Goal: Information Seeking & Learning: Learn about a topic

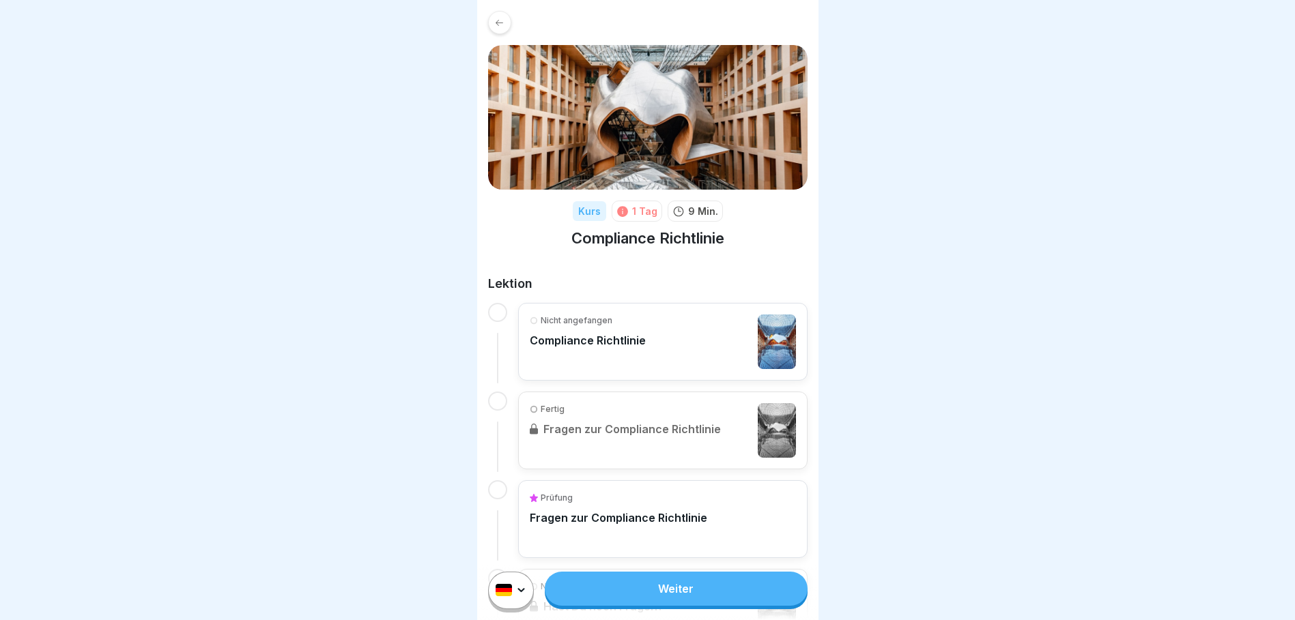
click at [638, 354] on div "Nicht angefangen Compliance Richtlinie" at bounding box center [588, 342] width 116 height 55
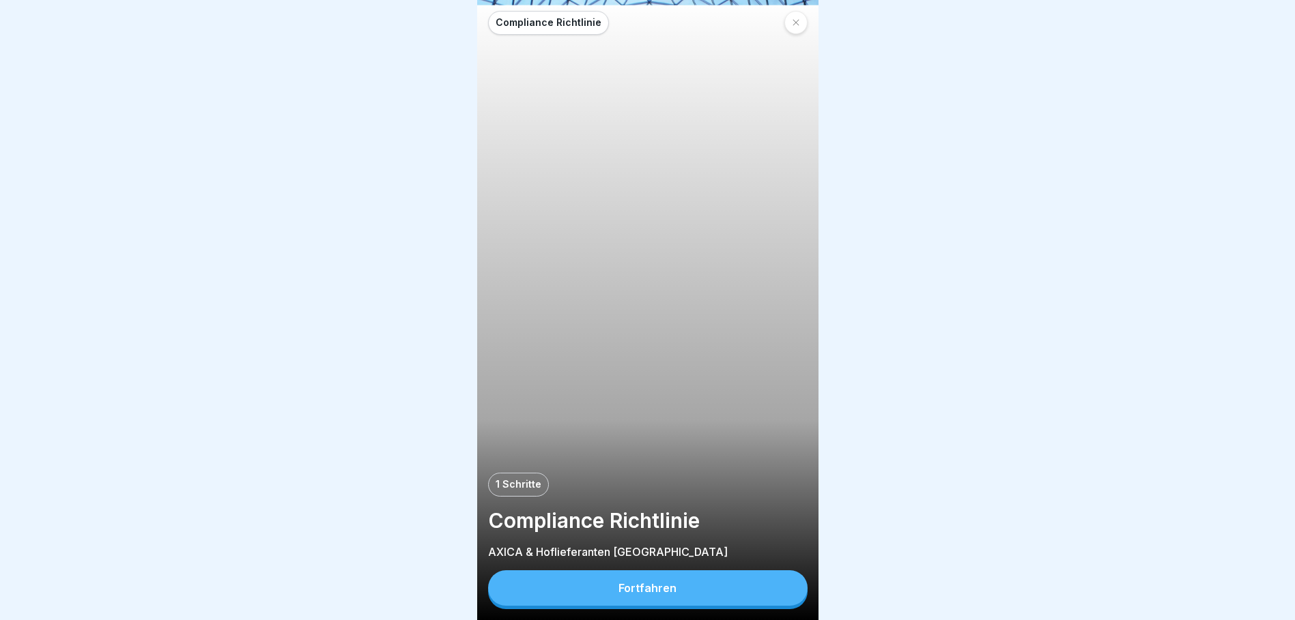
scroll to position [10, 0]
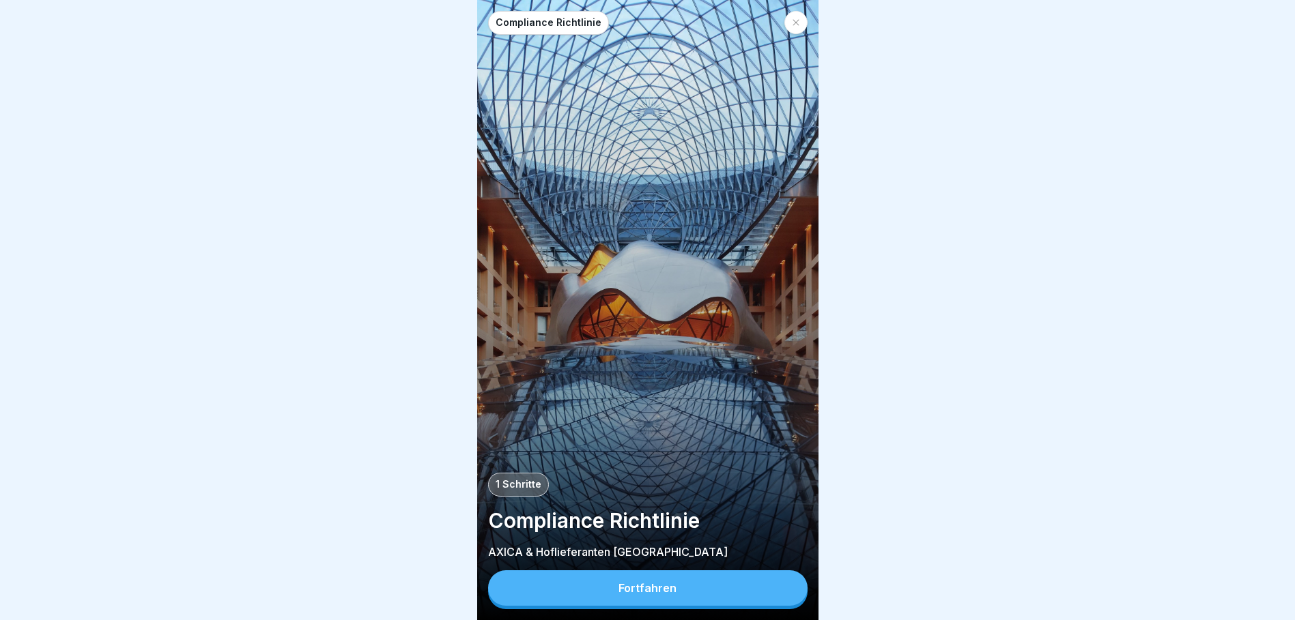
click at [647, 590] on div "Fortfahren" at bounding box center [647, 588] width 58 height 12
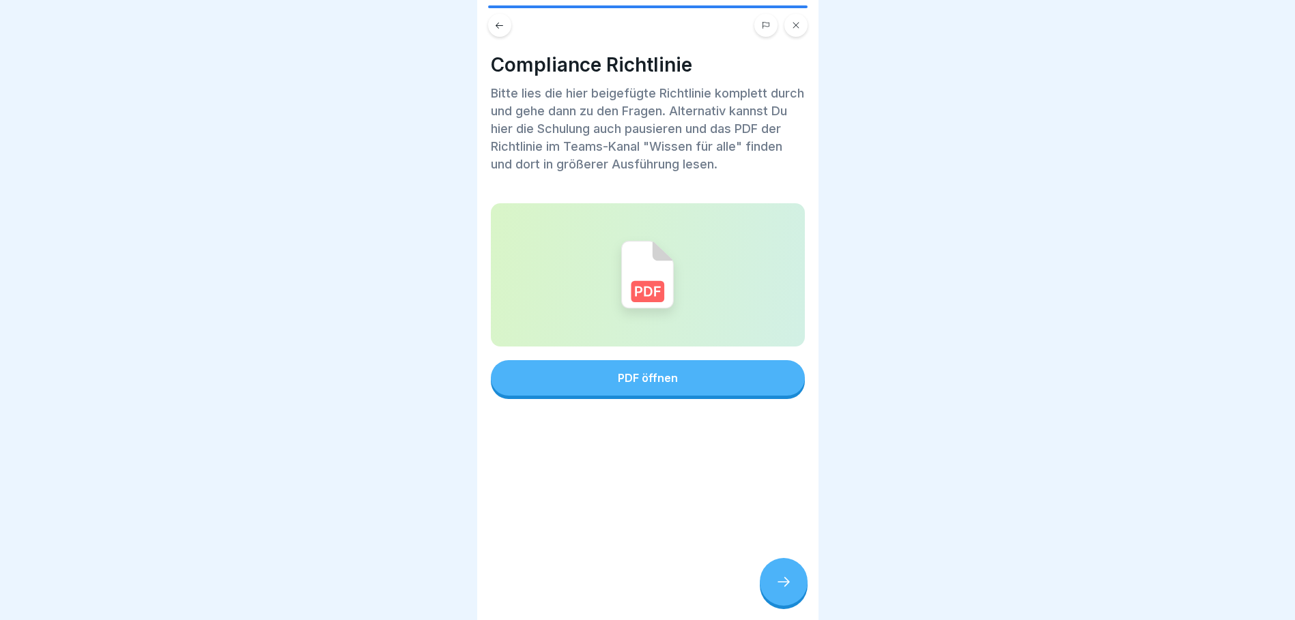
click at [595, 374] on button "PDF öffnen" at bounding box center [648, 377] width 314 height 35
click at [792, 578] on div at bounding box center [784, 582] width 48 height 48
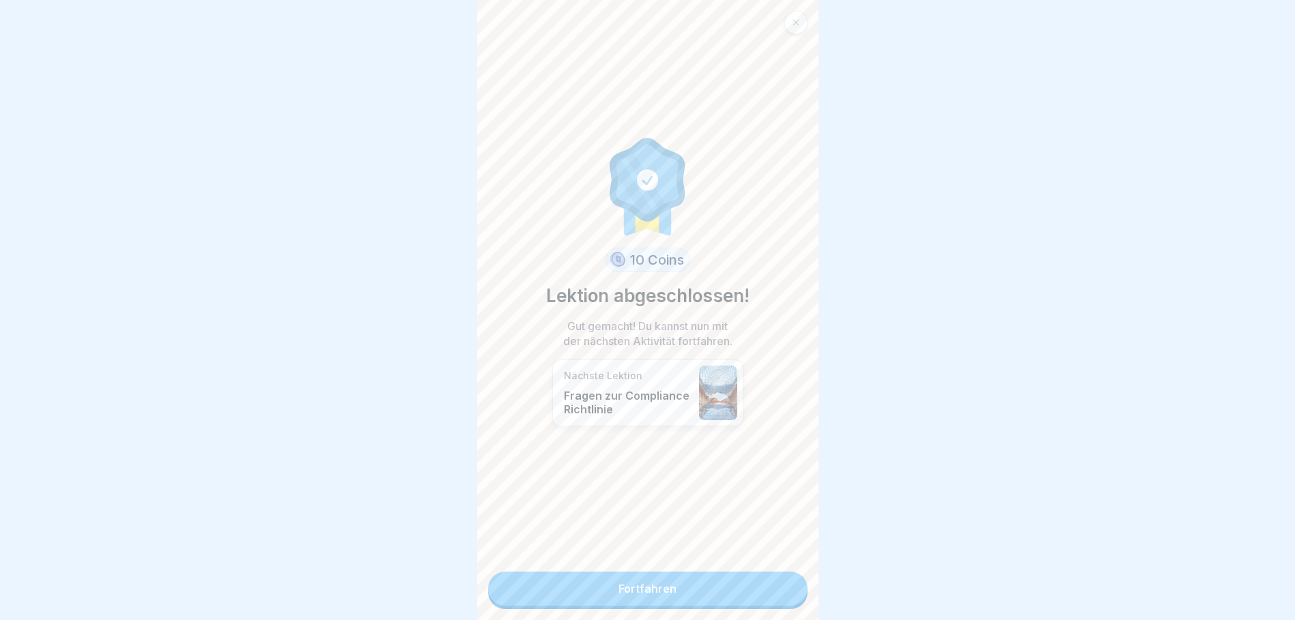
click at [651, 586] on link "Fortfahren" at bounding box center [647, 589] width 319 height 34
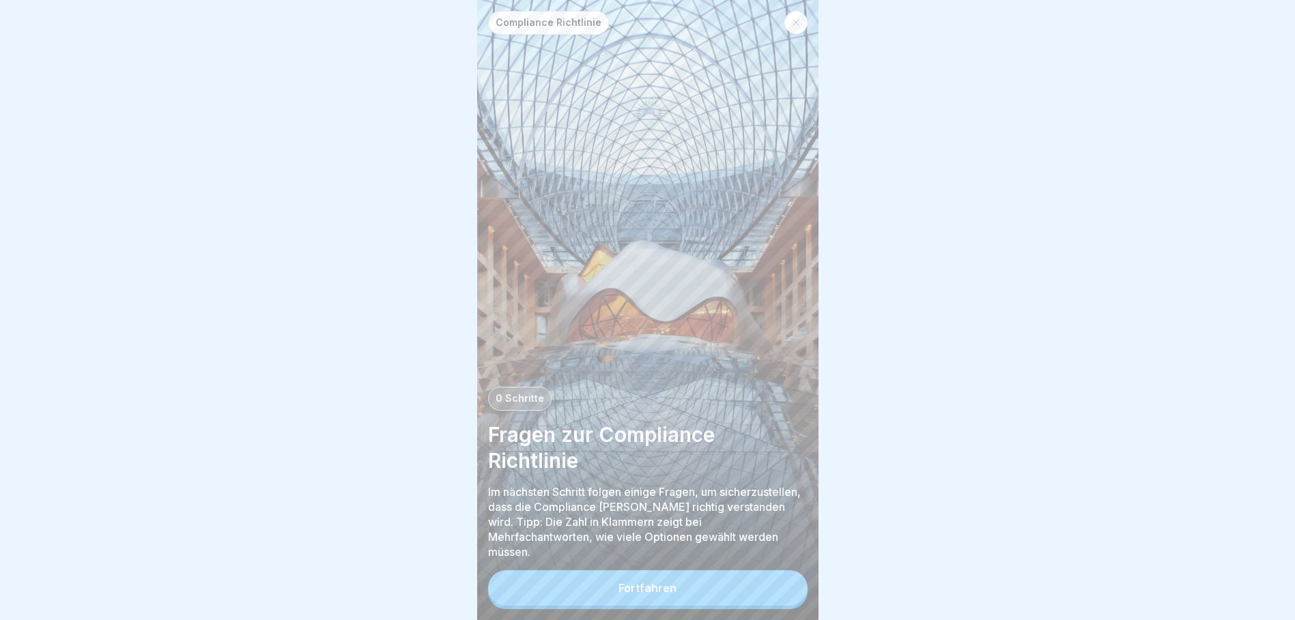
scroll to position [10, 0]
click at [687, 595] on button "Fortfahren" at bounding box center [647, 588] width 319 height 35
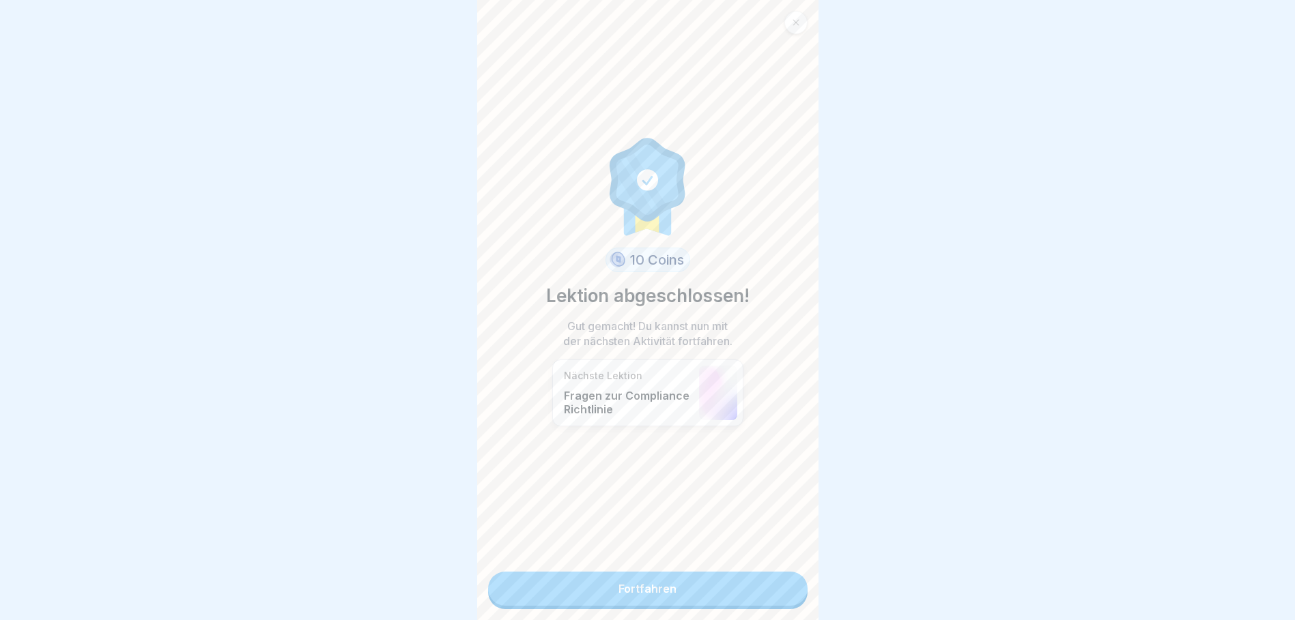
click at [660, 572] on link "Fortfahren" at bounding box center [647, 589] width 319 height 34
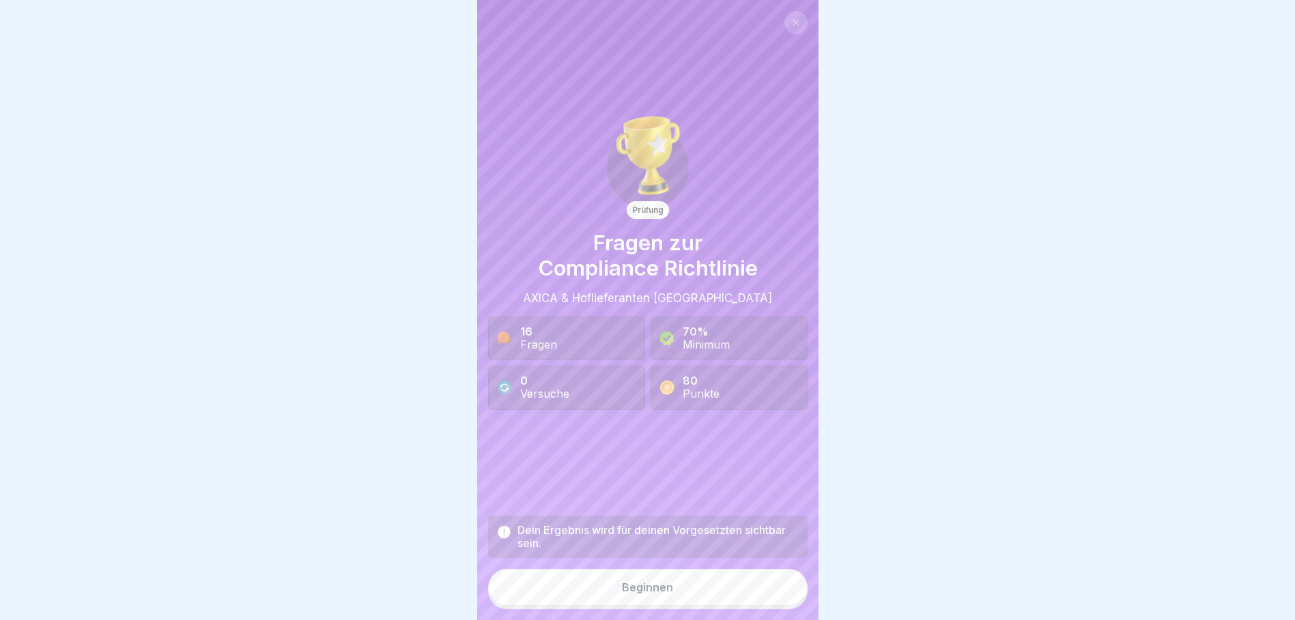
click at [655, 606] on button "Beginnen" at bounding box center [647, 587] width 319 height 37
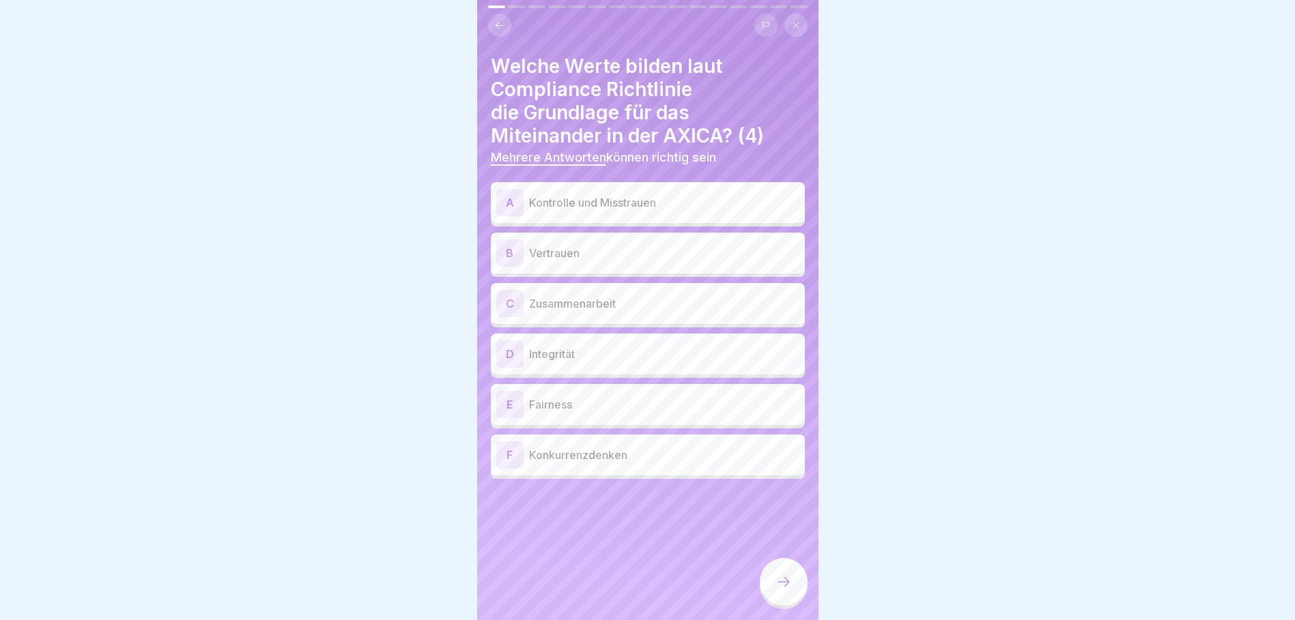
click at [567, 257] on p "Vertrauen" at bounding box center [664, 253] width 270 height 16
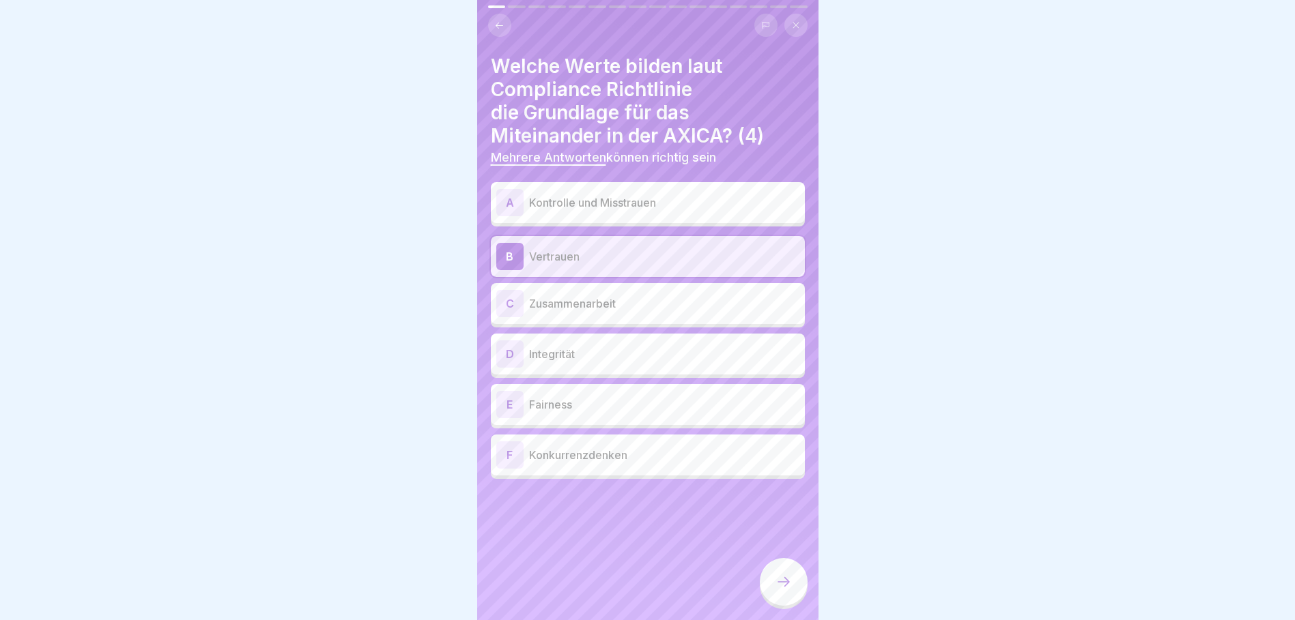
click at [562, 303] on p "Zusammenarbeit" at bounding box center [664, 304] width 270 height 16
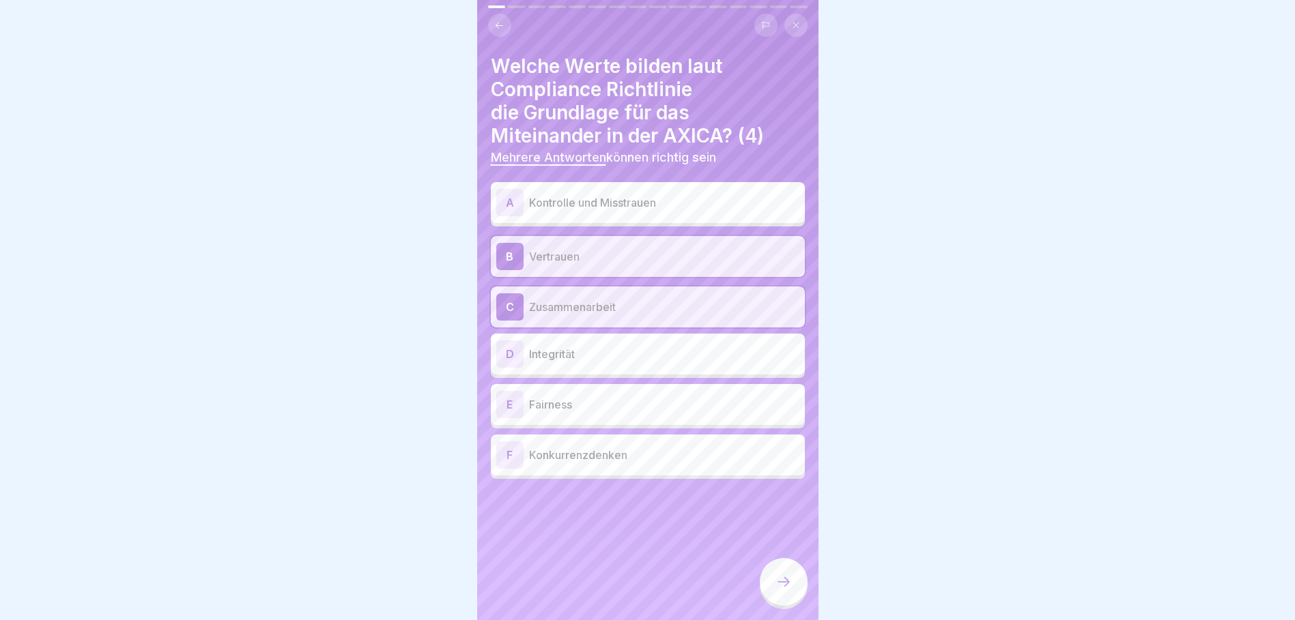
click at [566, 356] on p "Integrität" at bounding box center [664, 354] width 270 height 16
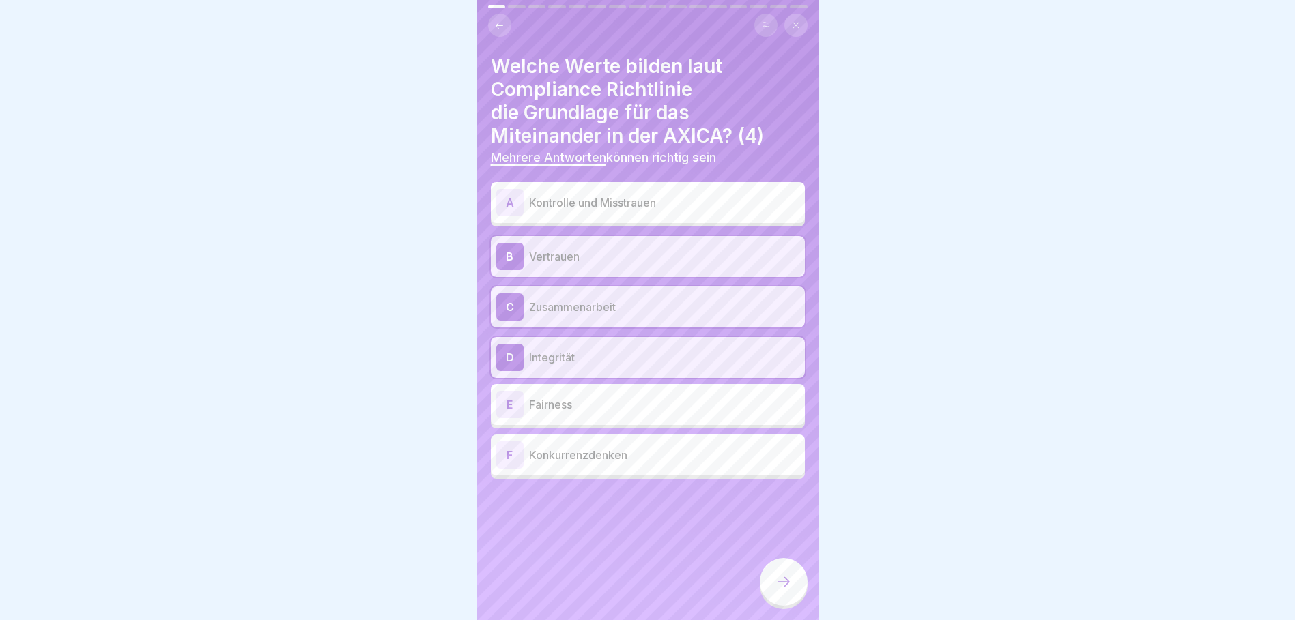
click at [576, 417] on div "E Fairness" at bounding box center [647, 404] width 303 height 27
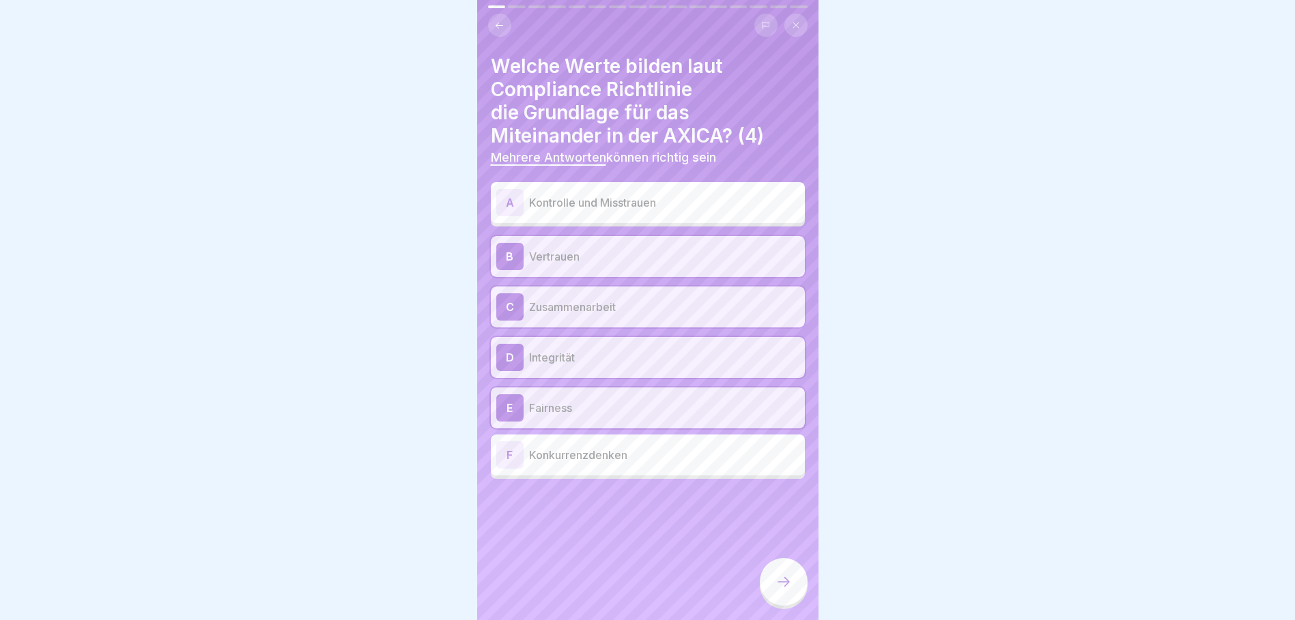
click at [782, 590] on icon at bounding box center [783, 582] width 16 height 16
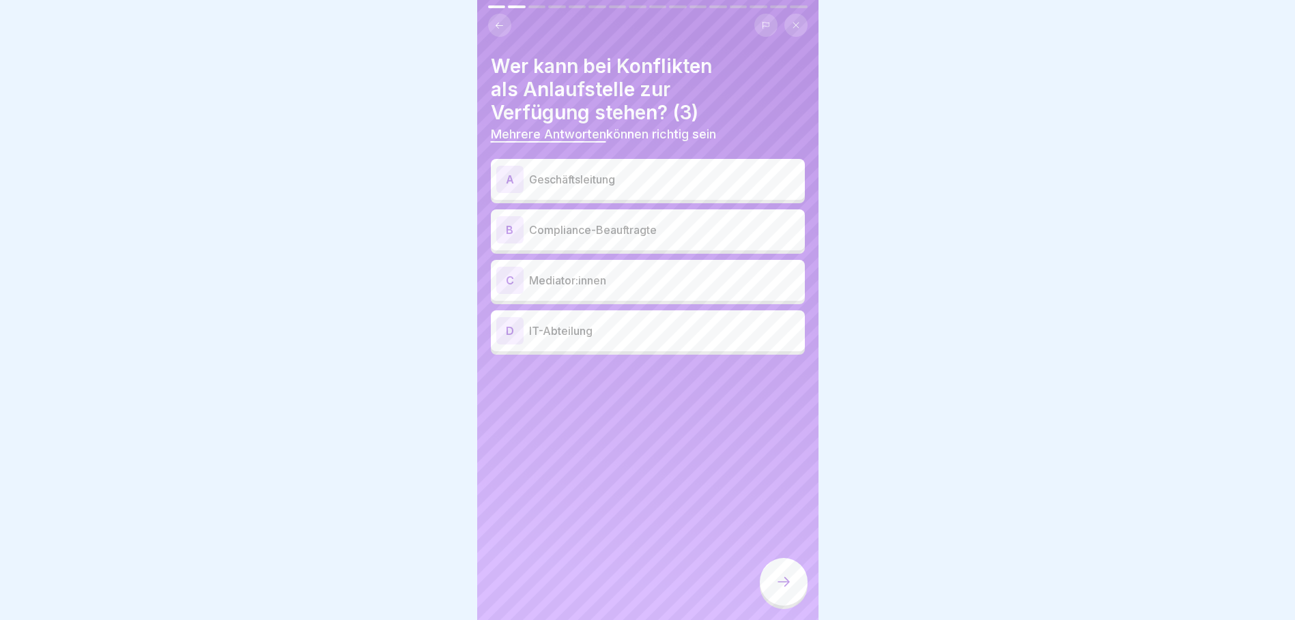
click at [500, 21] on icon at bounding box center [499, 25] width 10 height 10
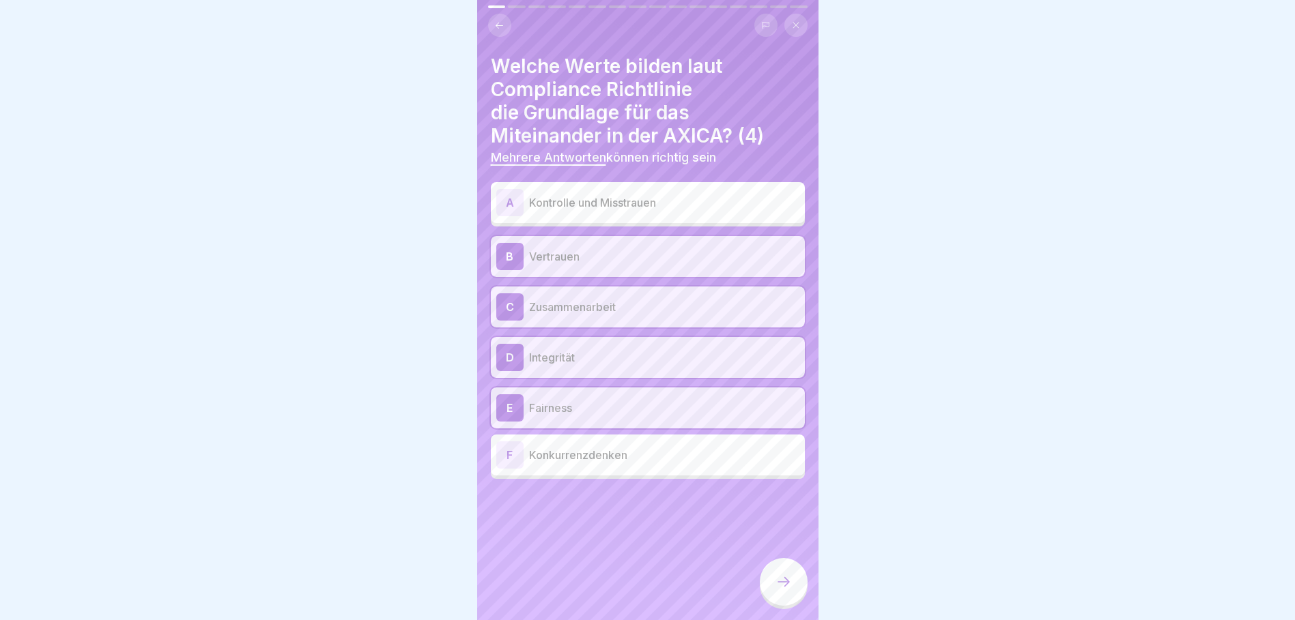
drag, startPoint x: 782, startPoint y: 592, endPoint x: 775, endPoint y: 537, distance: 55.0
click at [782, 588] on icon at bounding box center [783, 582] width 16 height 16
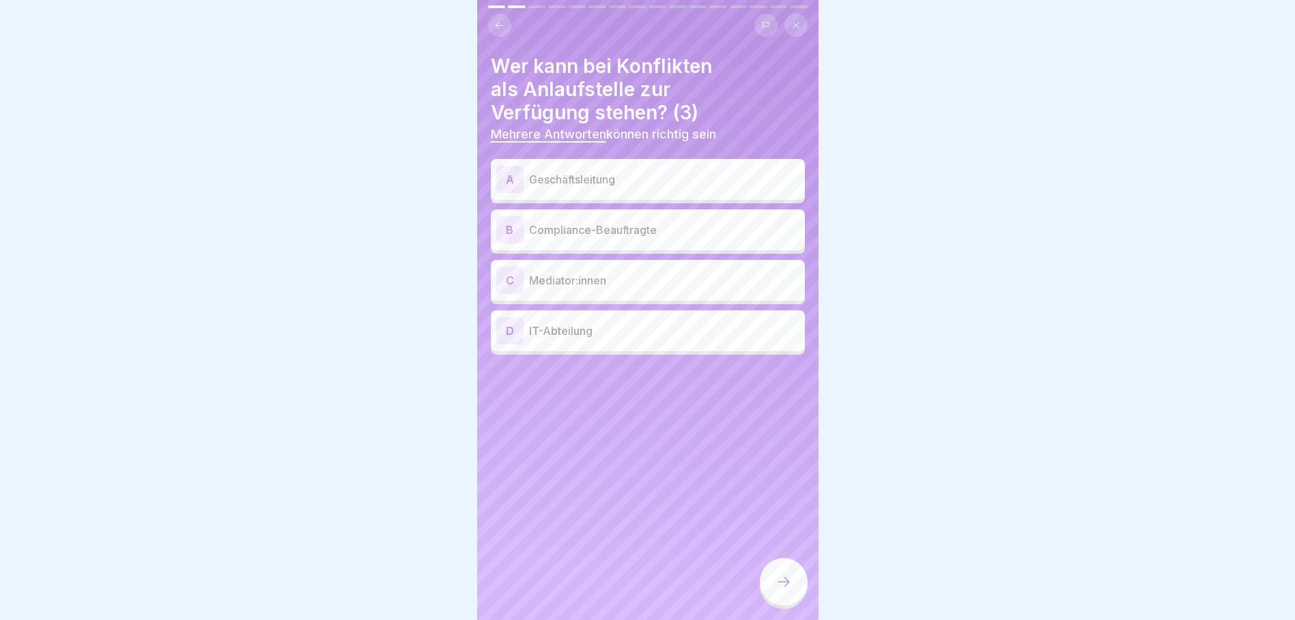
click at [632, 188] on div "A Geschäftsleitung" at bounding box center [647, 179] width 303 height 27
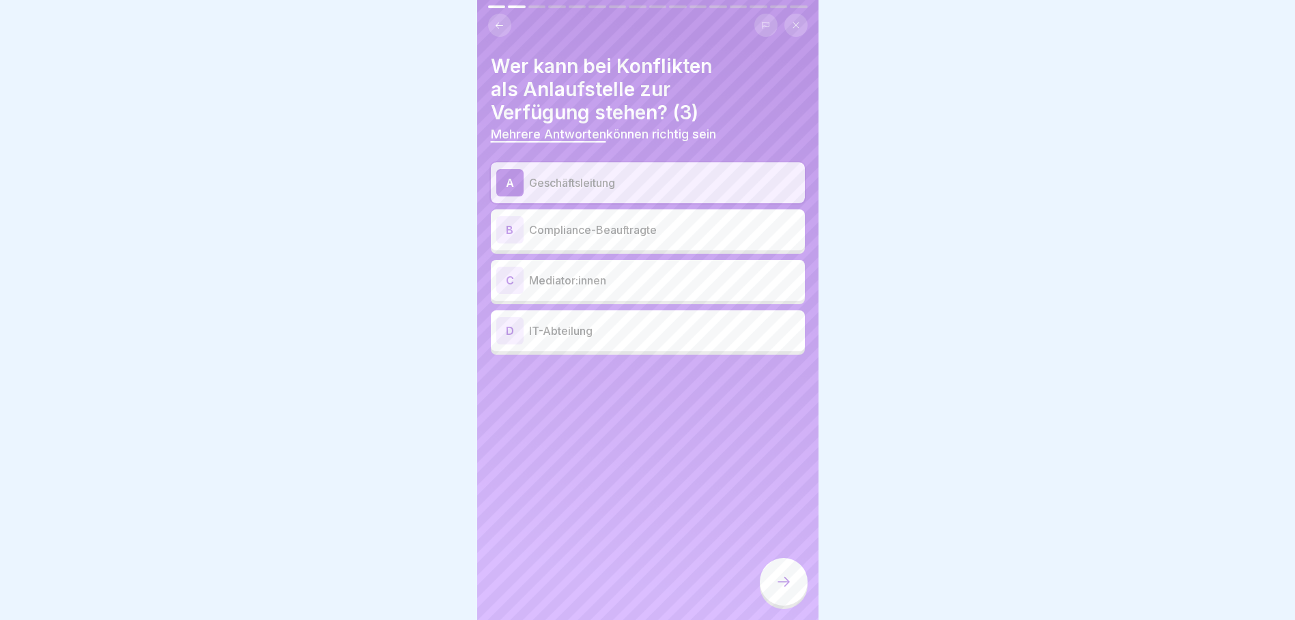
click at [562, 287] on p "Mediator:innen" at bounding box center [664, 280] width 270 height 16
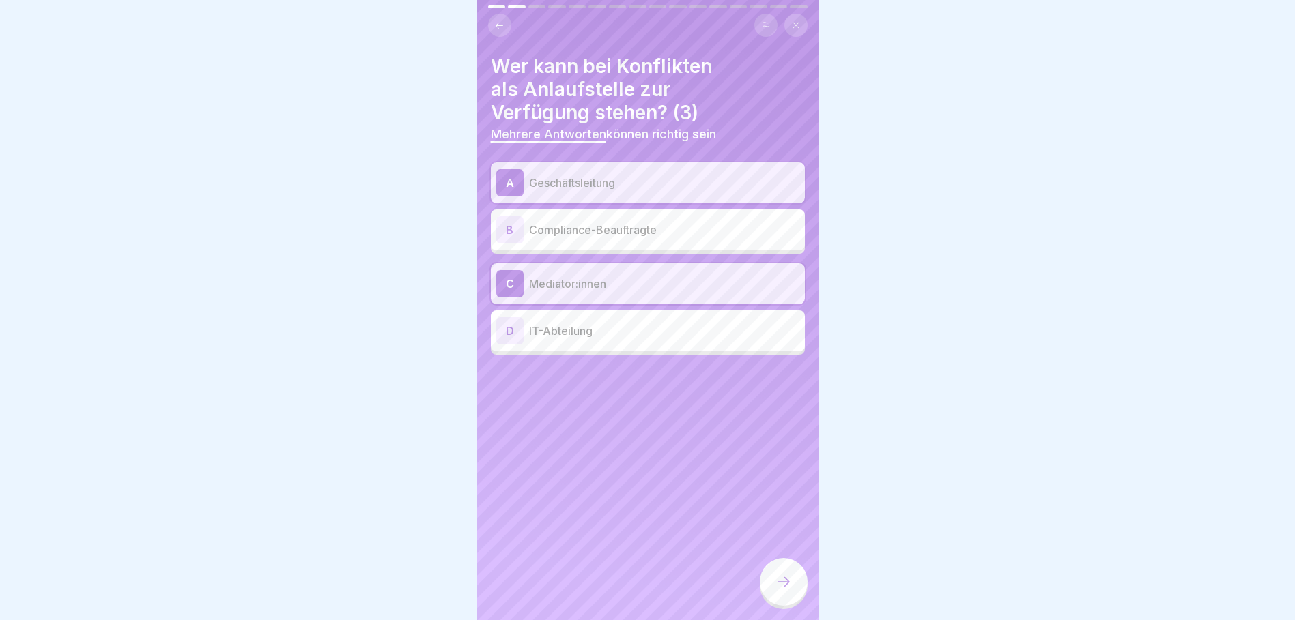
click at [605, 234] on p "Compliance-Beauftragte" at bounding box center [664, 230] width 270 height 16
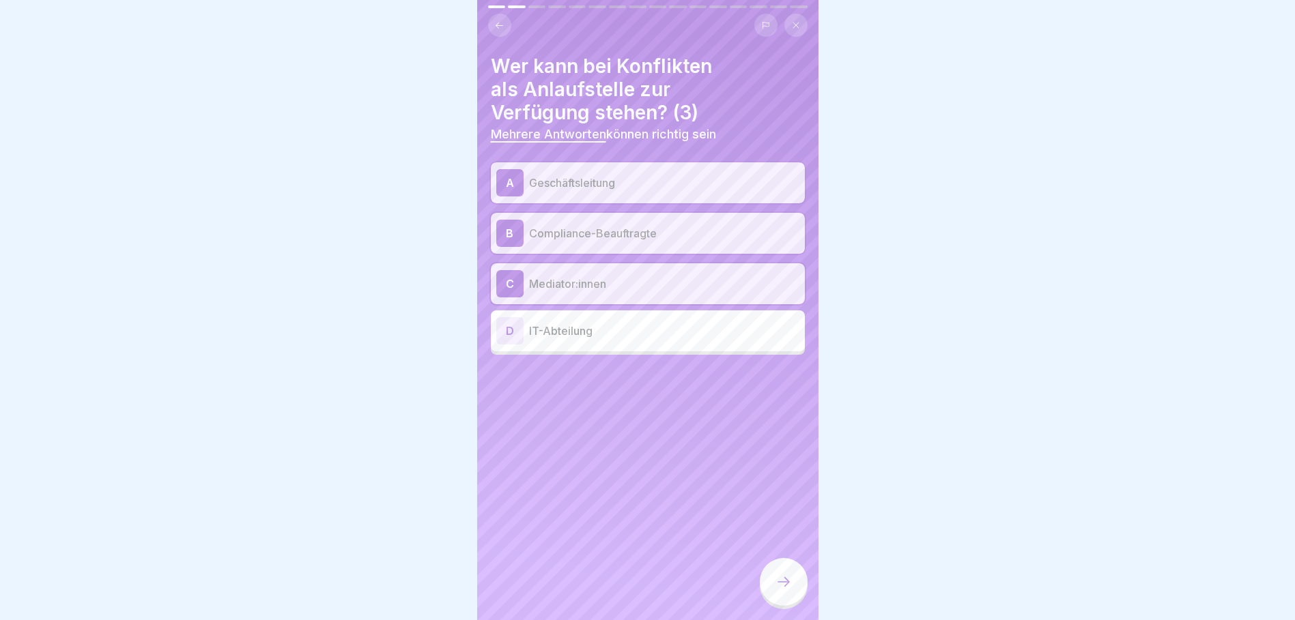
click at [786, 577] on div at bounding box center [784, 582] width 48 height 48
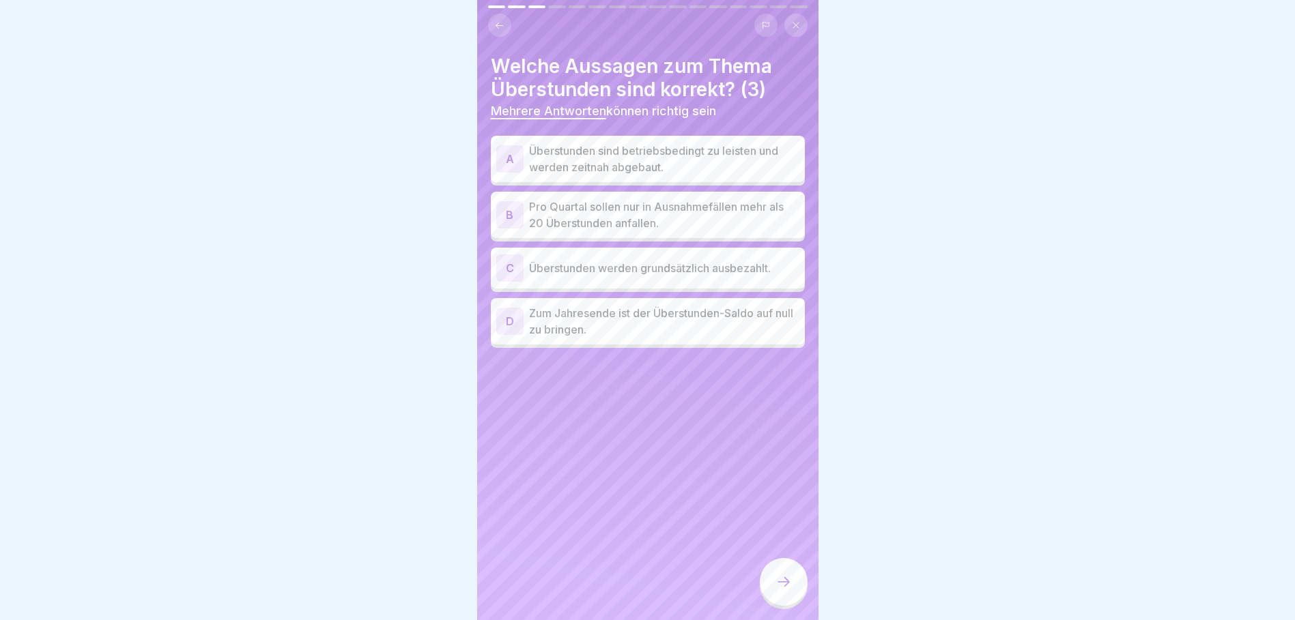
click at [674, 161] on p "Überstunden sind betriebsbedingt zu leisten und werden zeitnah abgebaut." at bounding box center [664, 159] width 270 height 33
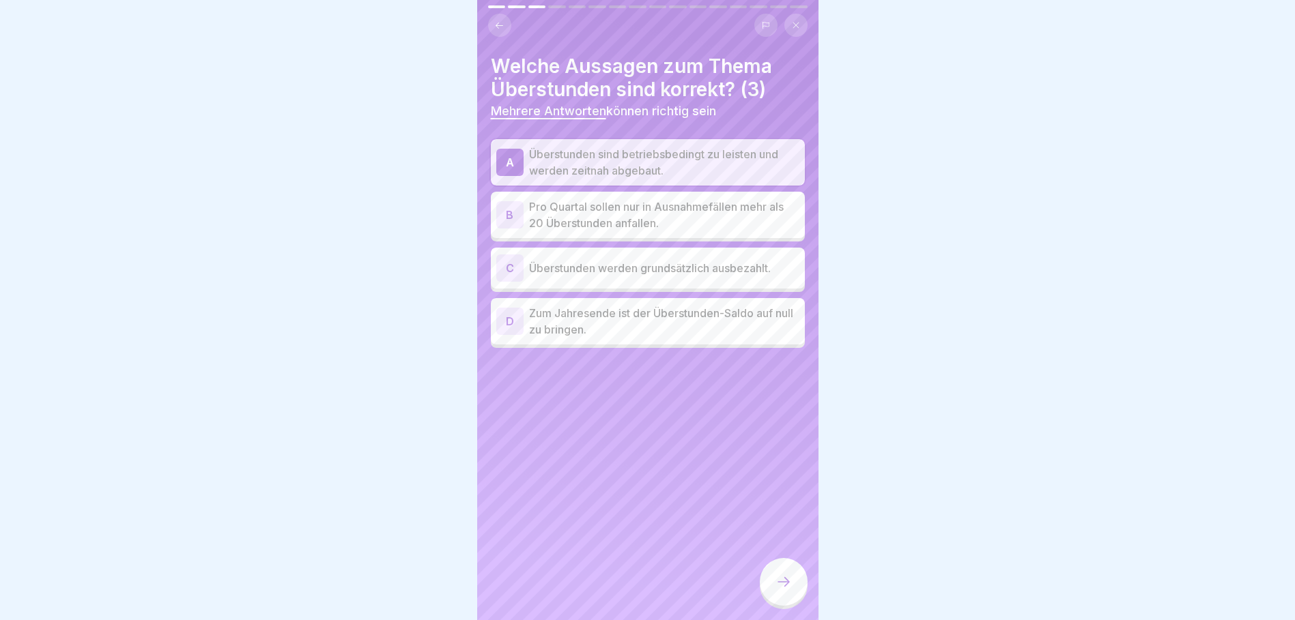
click at [663, 207] on p "Pro Quartal sollen nur in Ausnahmefällen mehr als 20 Überstunden anfallen." at bounding box center [664, 215] width 270 height 33
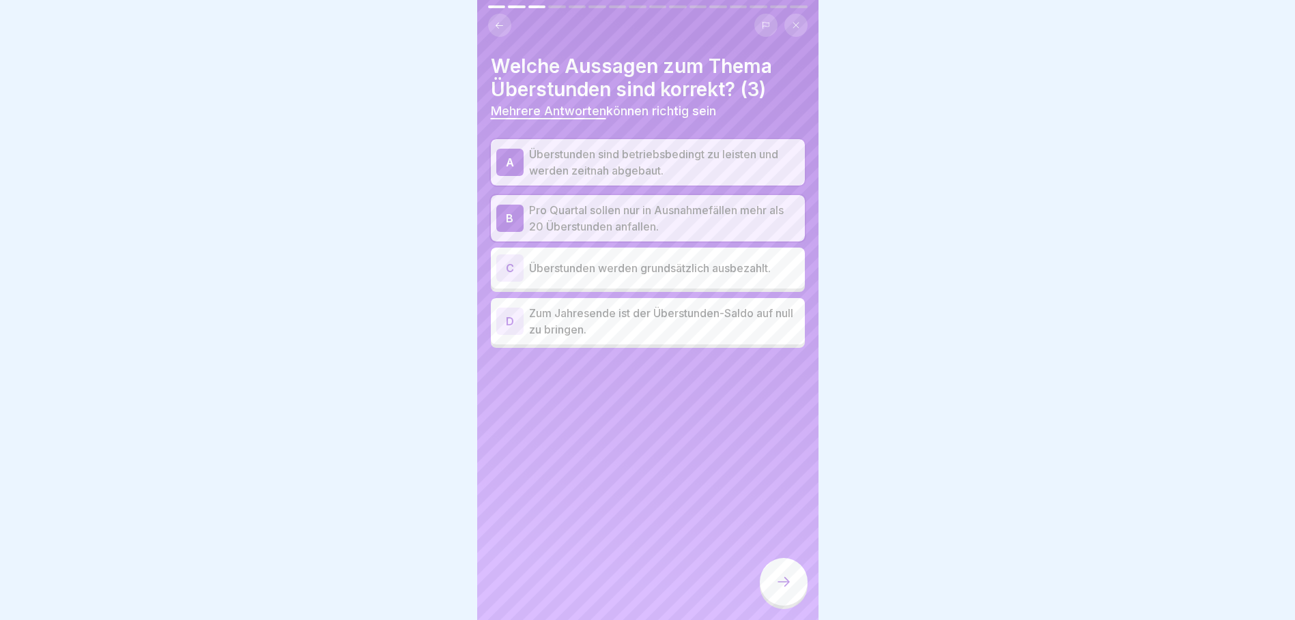
click at [691, 332] on p "Zum Jahresende ist der Überstunden-Saldo auf null zu bringen." at bounding box center [664, 321] width 270 height 33
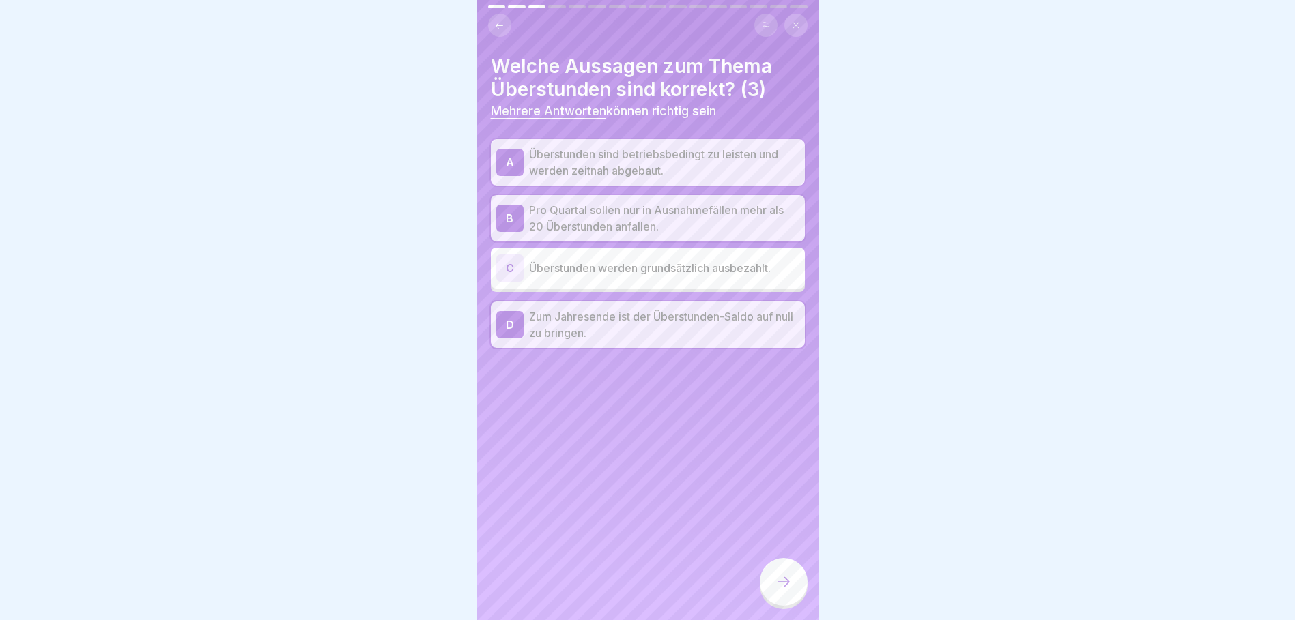
click at [782, 585] on icon at bounding box center [783, 582] width 16 height 16
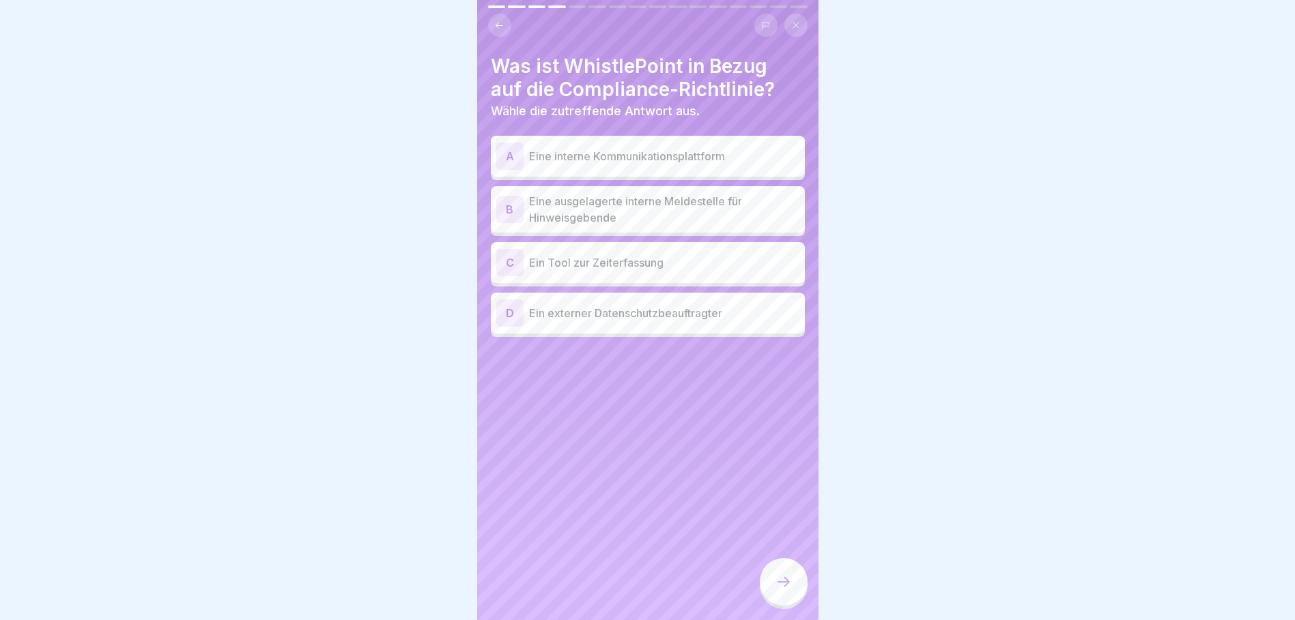
click at [642, 225] on p "Eine ausgelagerte interne Meldestelle für Hinweisgebende" at bounding box center [664, 209] width 270 height 33
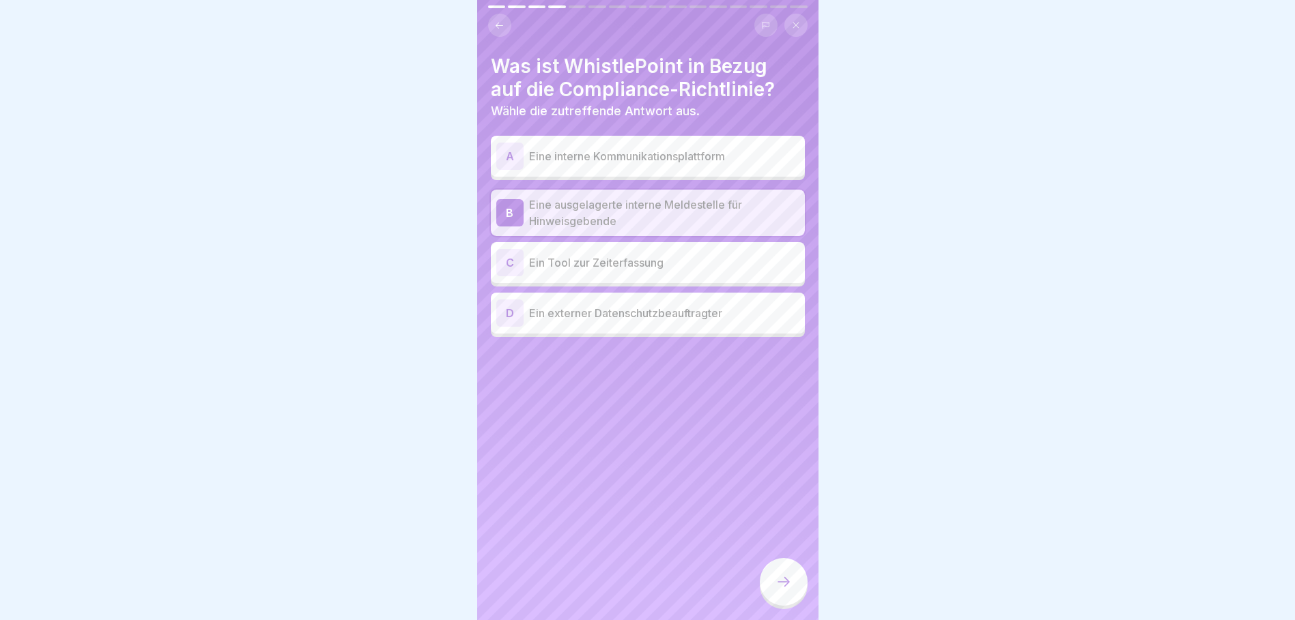
click at [785, 588] on icon at bounding box center [783, 582] width 16 height 16
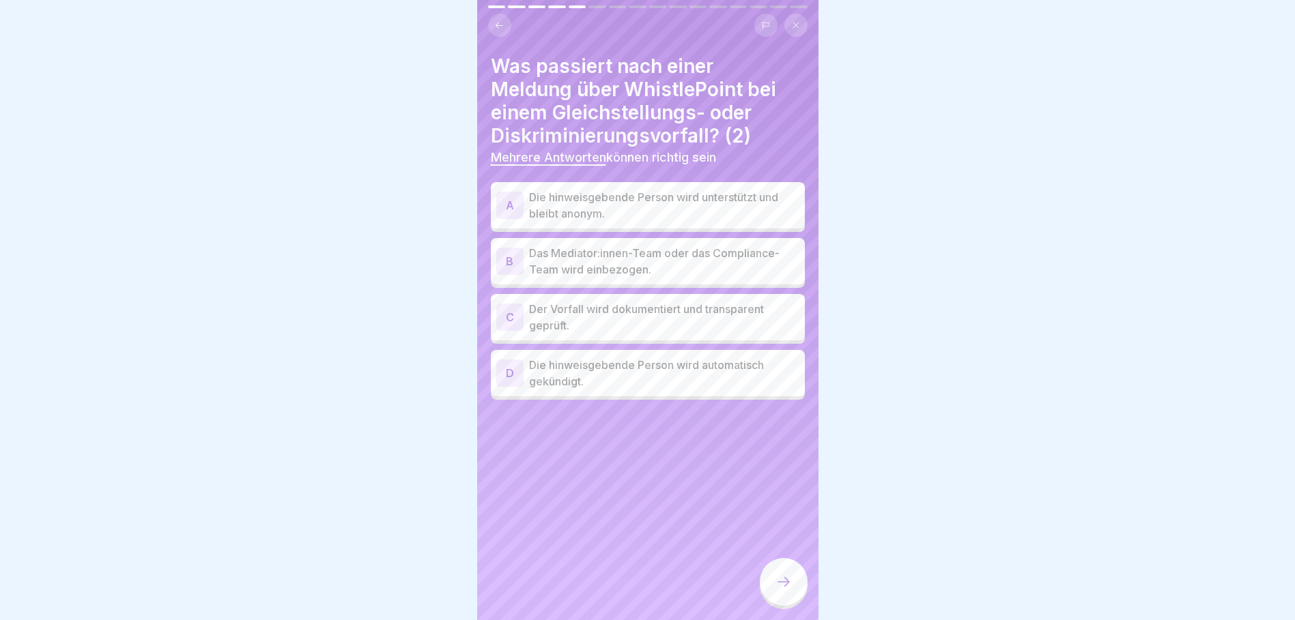
click at [631, 201] on p "Die hinweisgebende Person wird unterstützt und bleibt anonym." at bounding box center [664, 205] width 270 height 33
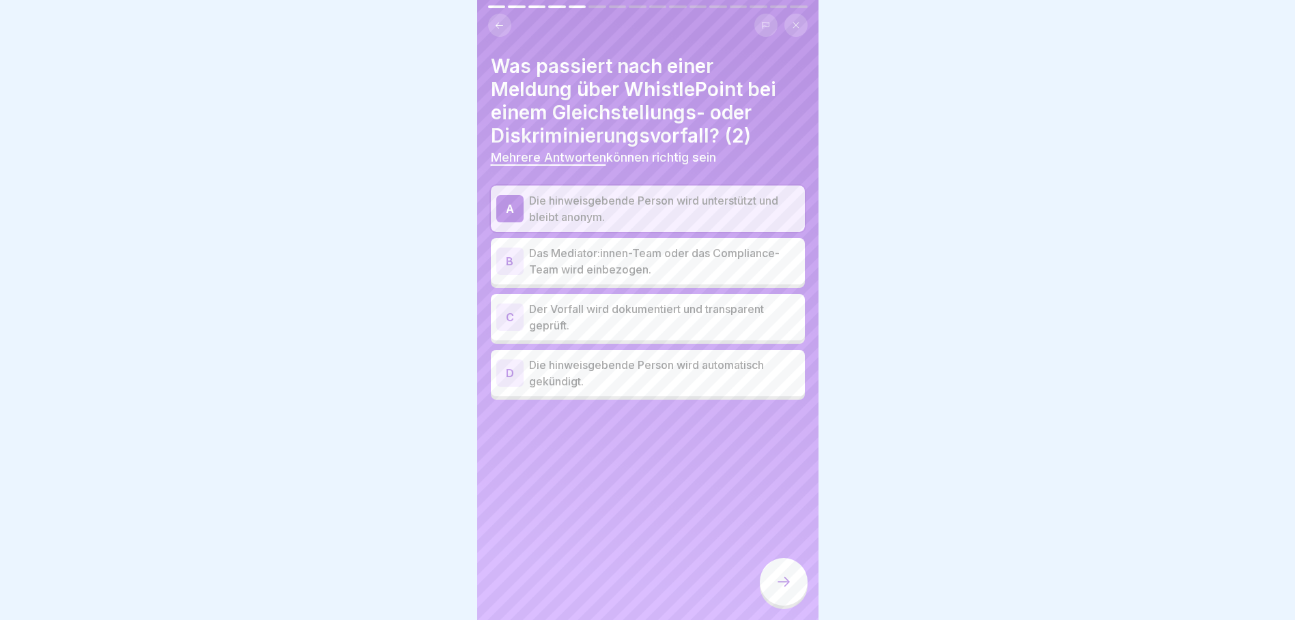
click at [649, 274] on p "Das Mediator:innen-Team oder das Compliance-Team wird einbezogen." at bounding box center [664, 261] width 270 height 33
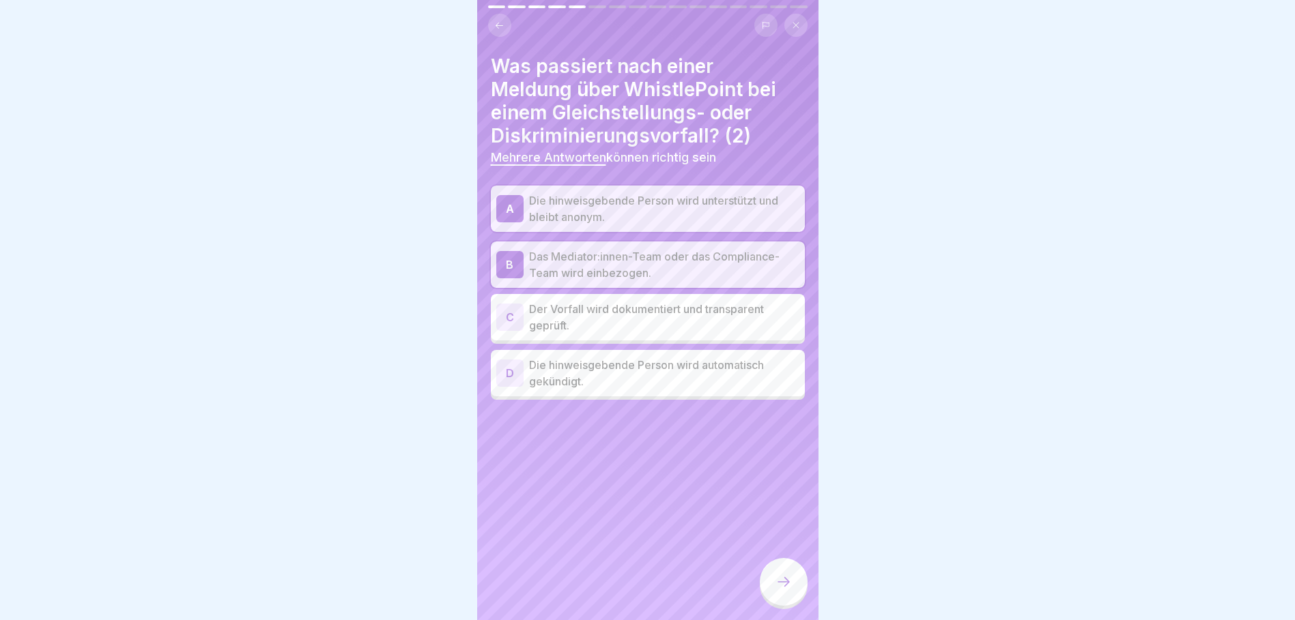
click at [787, 587] on icon at bounding box center [783, 582] width 12 height 10
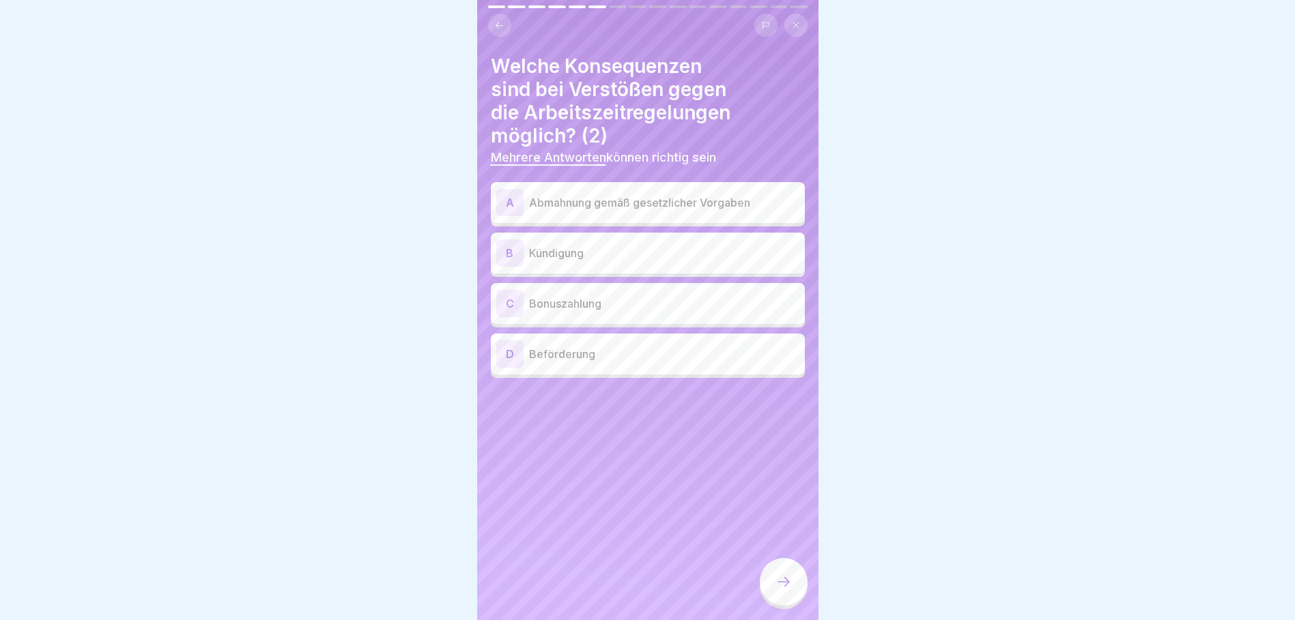
click at [660, 199] on p "Abmahnung gemäß gesetzlicher Vorgaben" at bounding box center [664, 203] width 270 height 16
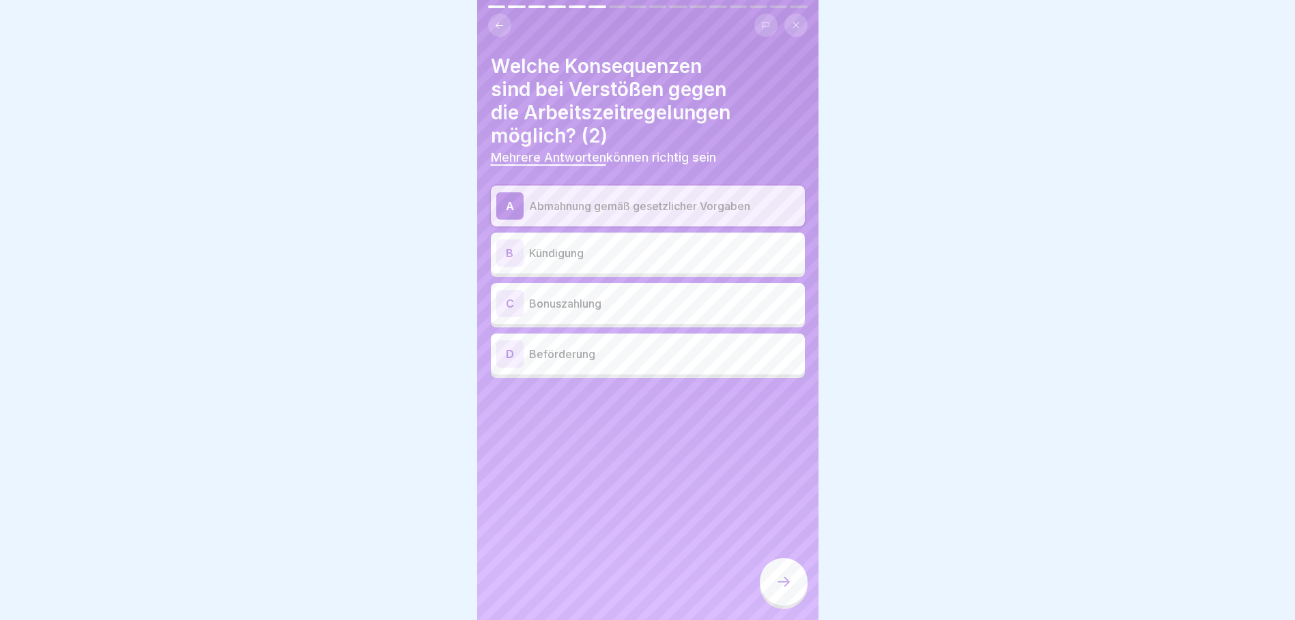
click at [629, 255] on p "Kündigung" at bounding box center [664, 253] width 270 height 16
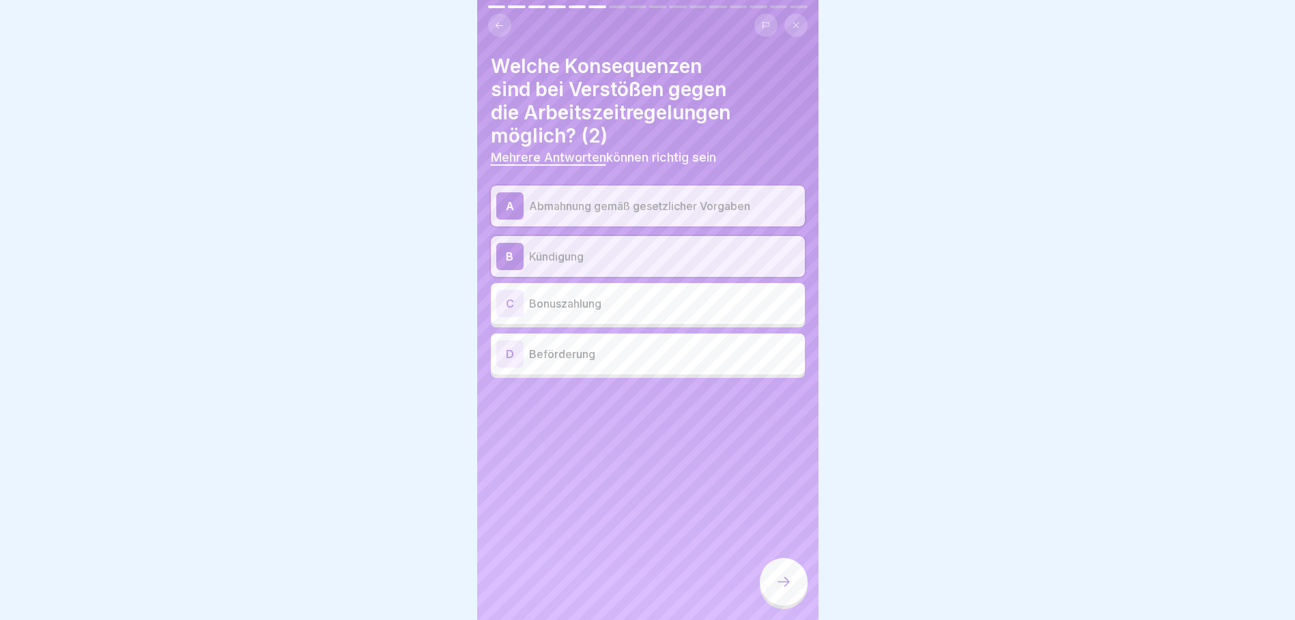
click at [791, 590] on icon at bounding box center [783, 582] width 16 height 16
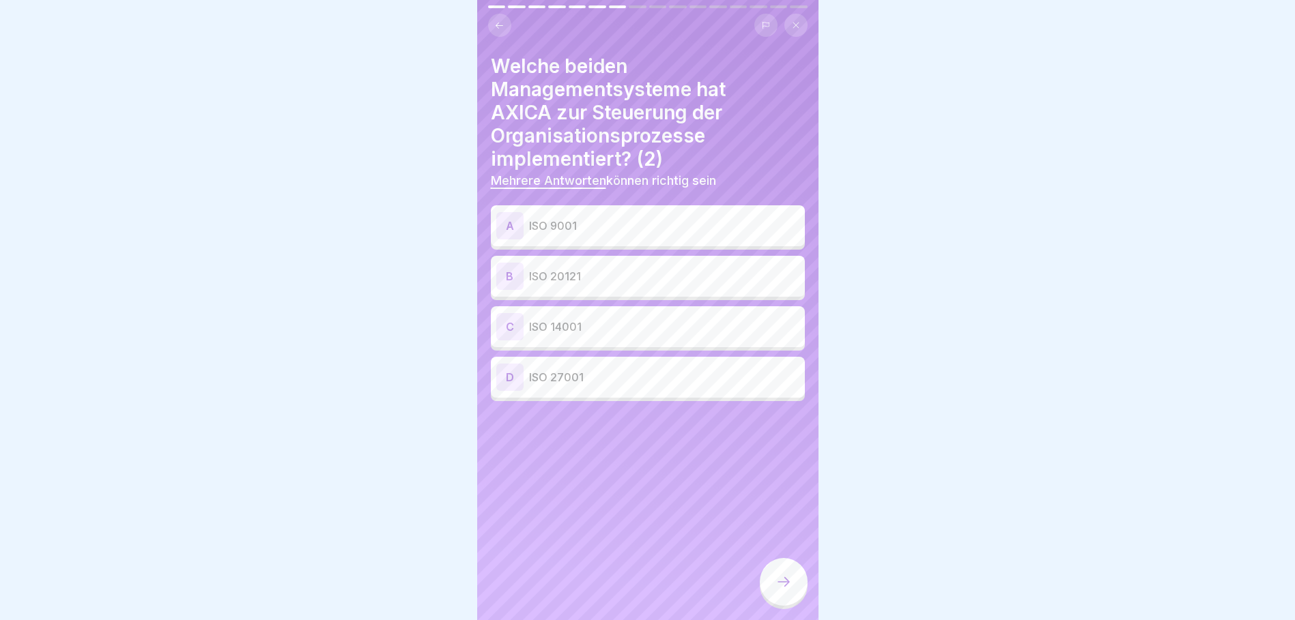
click at [567, 239] on div "A ISO 9001" at bounding box center [647, 225] width 303 height 27
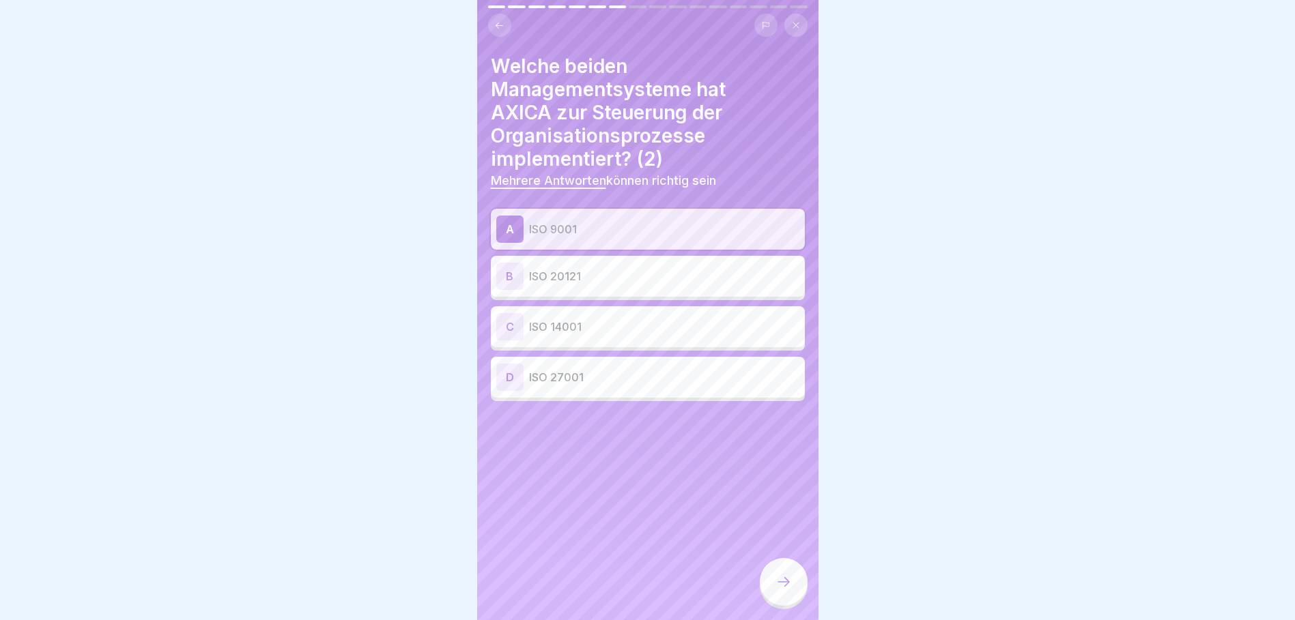
click at [605, 279] on p "ISO 20121" at bounding box center [664, 276] width 270 height 16
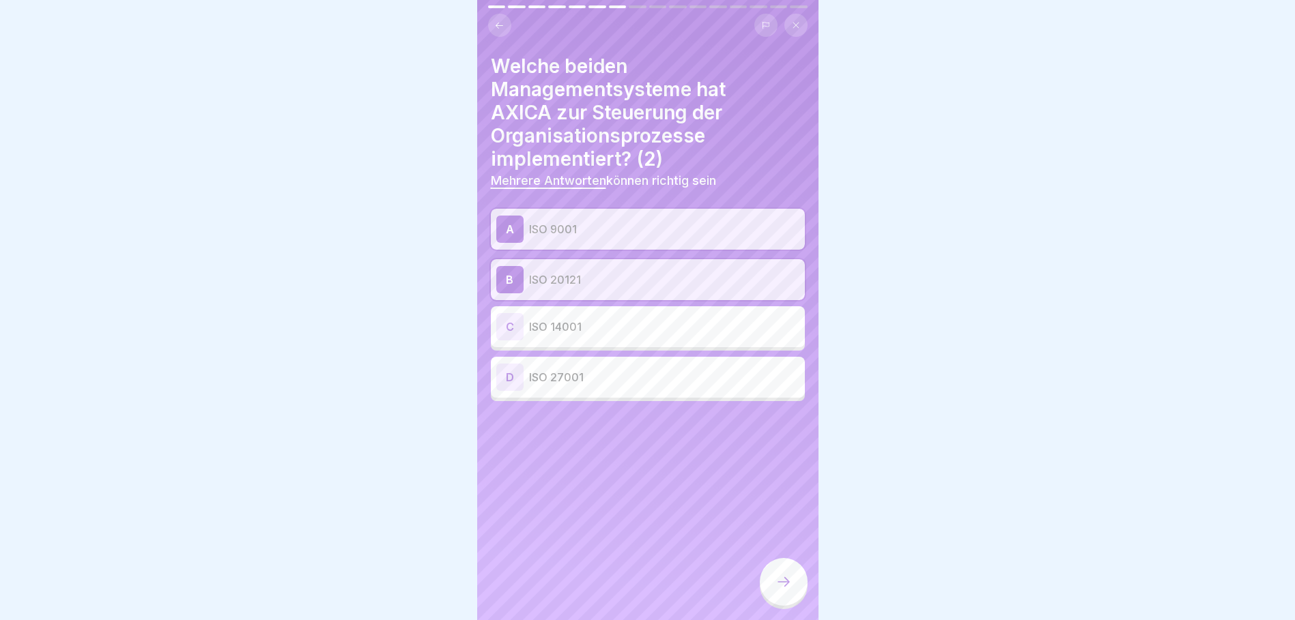
click at [792, 596] on div at bounding box center [784, 582] width 48 height 48
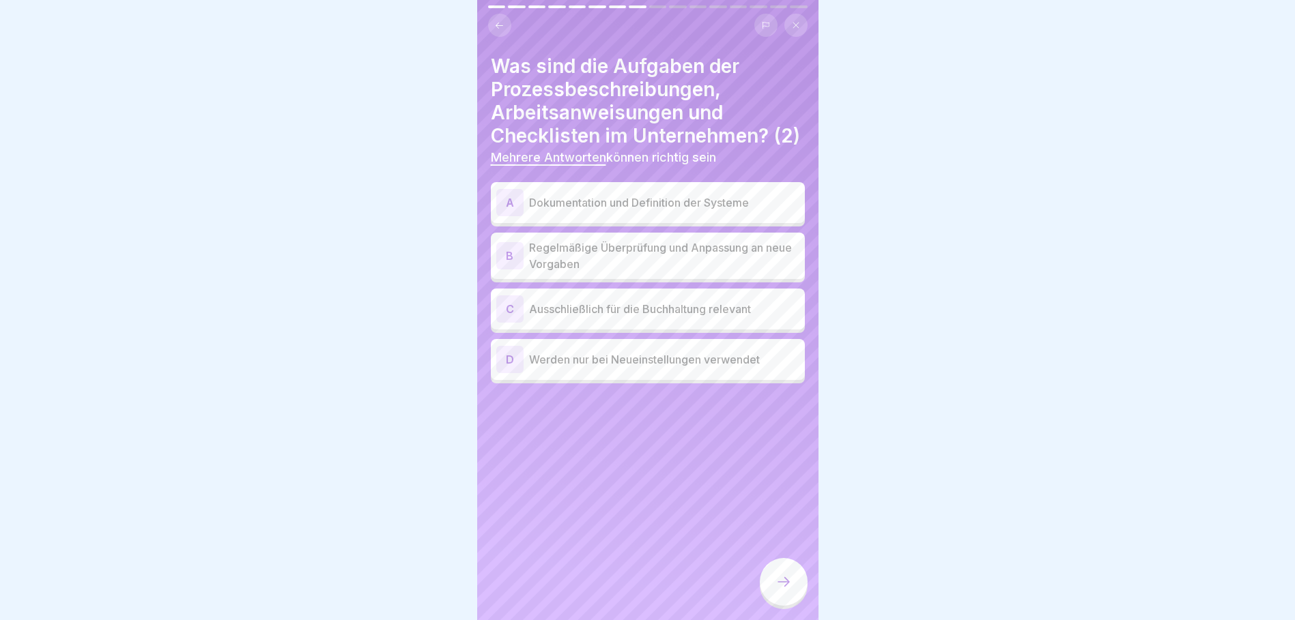
click at [627, 211] on p "Dokumentation und Definition der Systeme" at bounding box center [664, 203] width 270 height 16
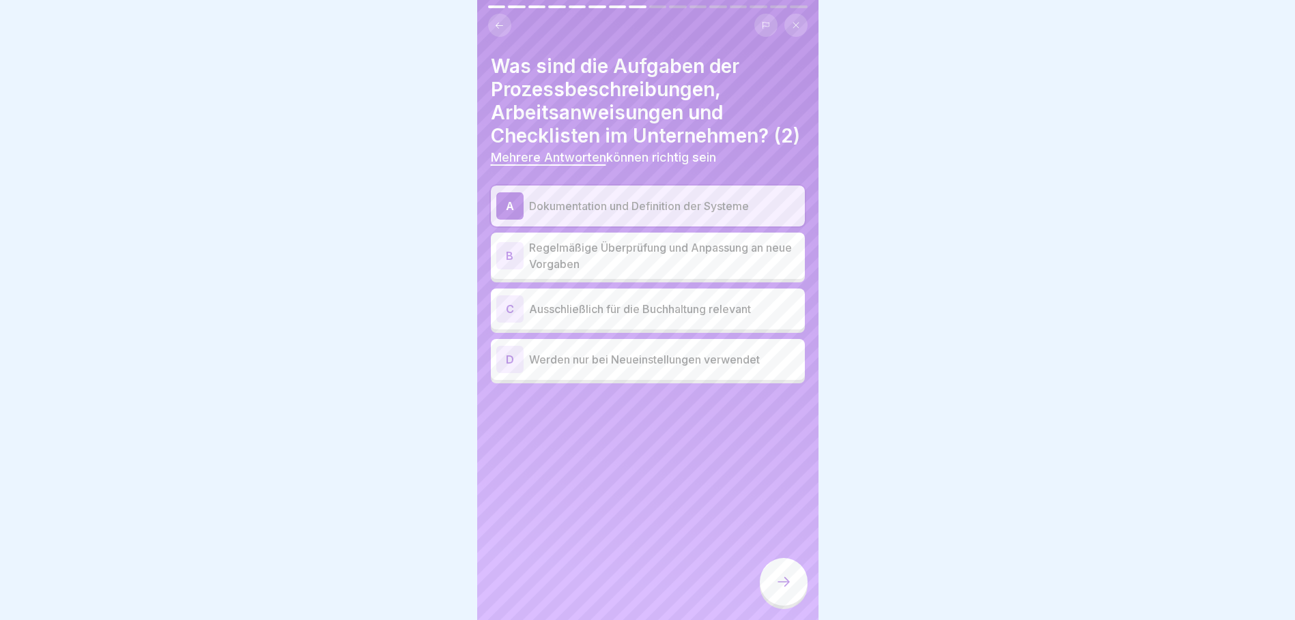
click at [590, 272] on p "Regelmäßige Überprüfung und Anpassung an neue Vorgaben" at bounding box center [664, 256] width 270 height 33
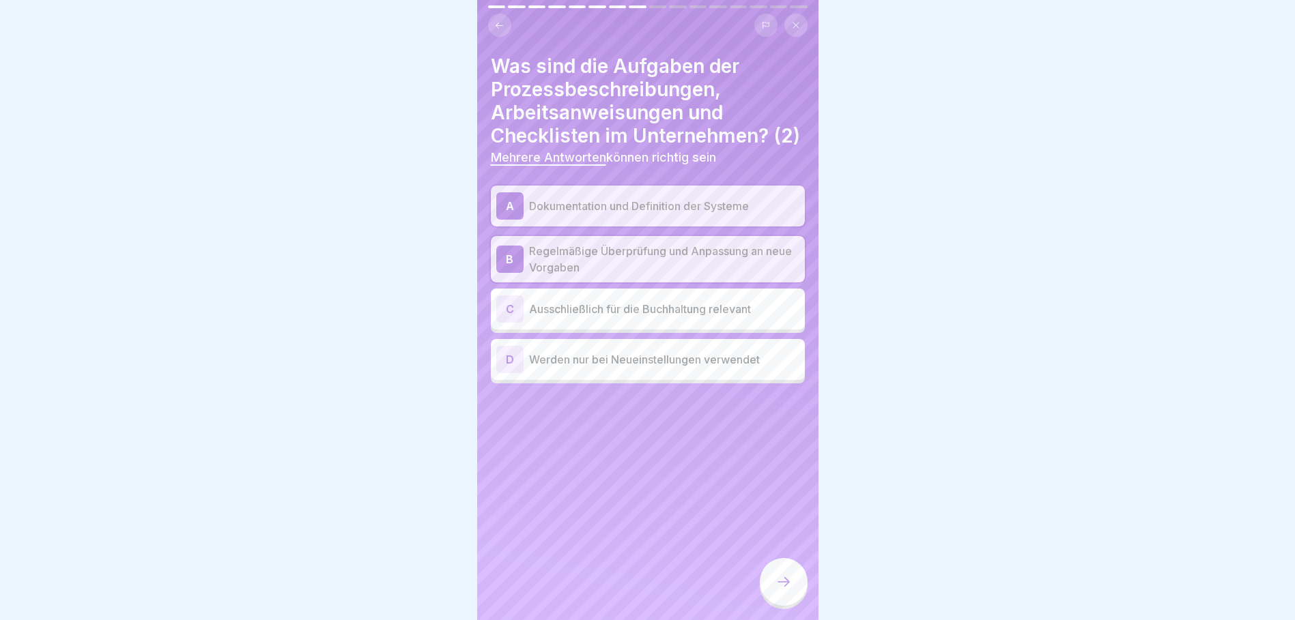
click at [776, 590] on icon at bounding box center [783, 582] width 16 height 16
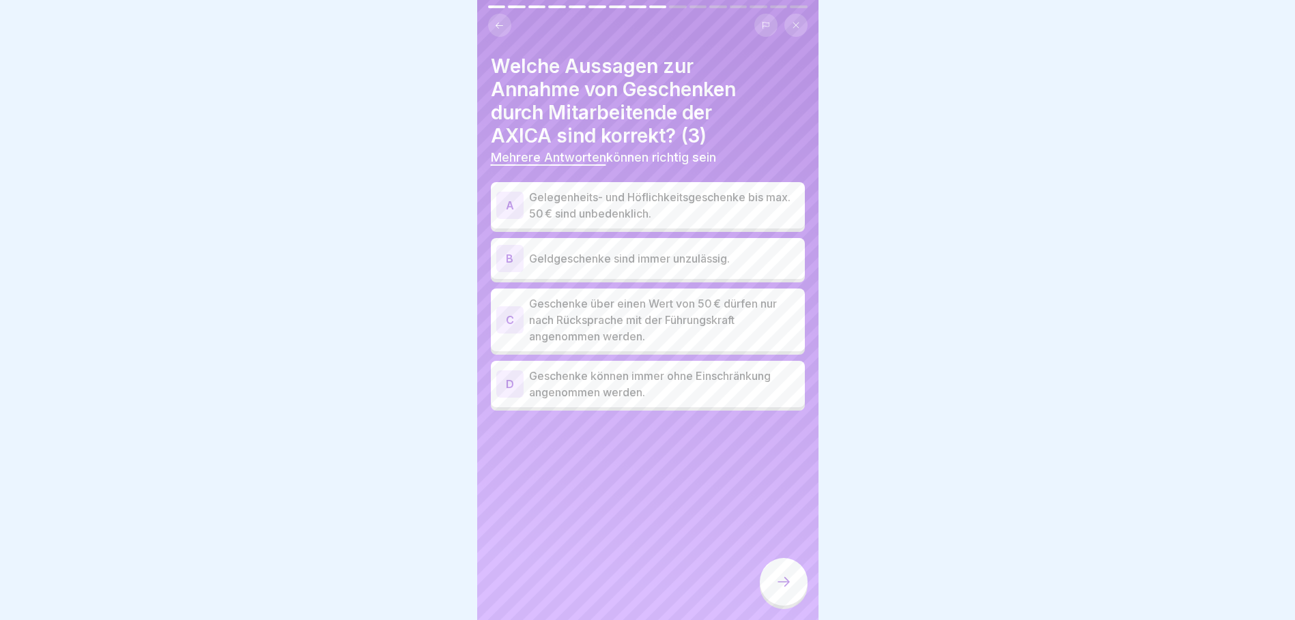
click at [659, 210] on p "Gelegenheits- und Höflichkeitsgeschenke bis max. 50 € sind unbedenklich." at bounding box center [664, 205] width 270 height 33
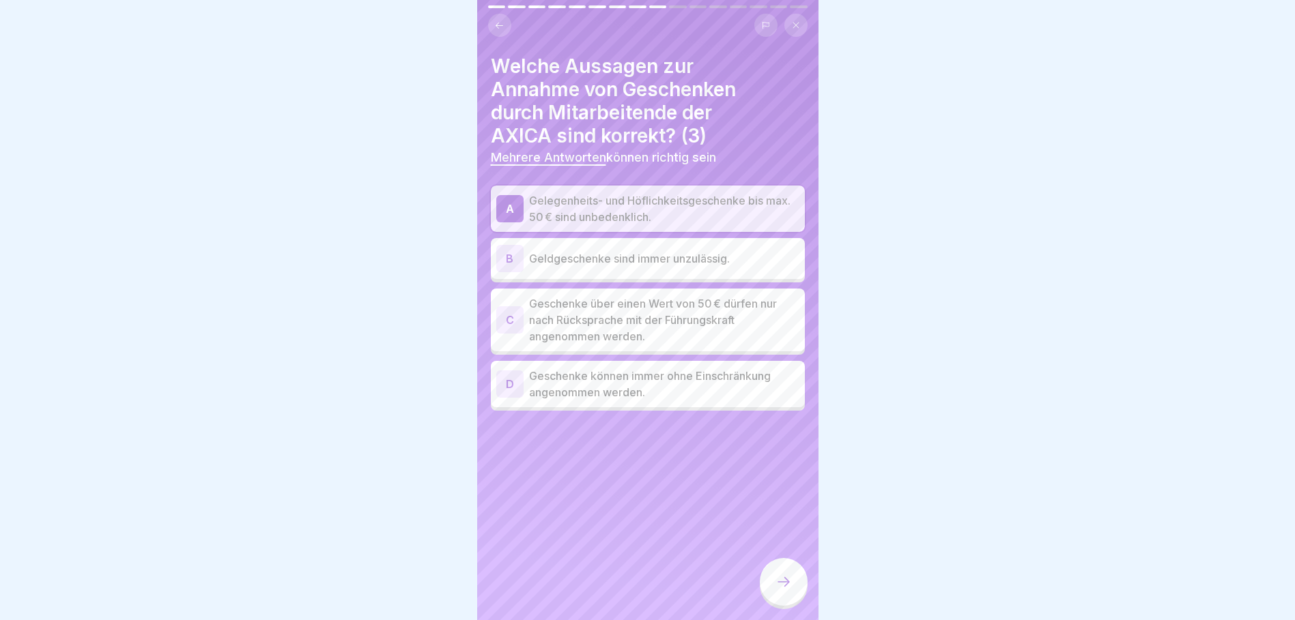
click at [578, 263] on p "Geldgeschenke sind immer unzulässig." at bounding box center [664, 259] width 270 height 16
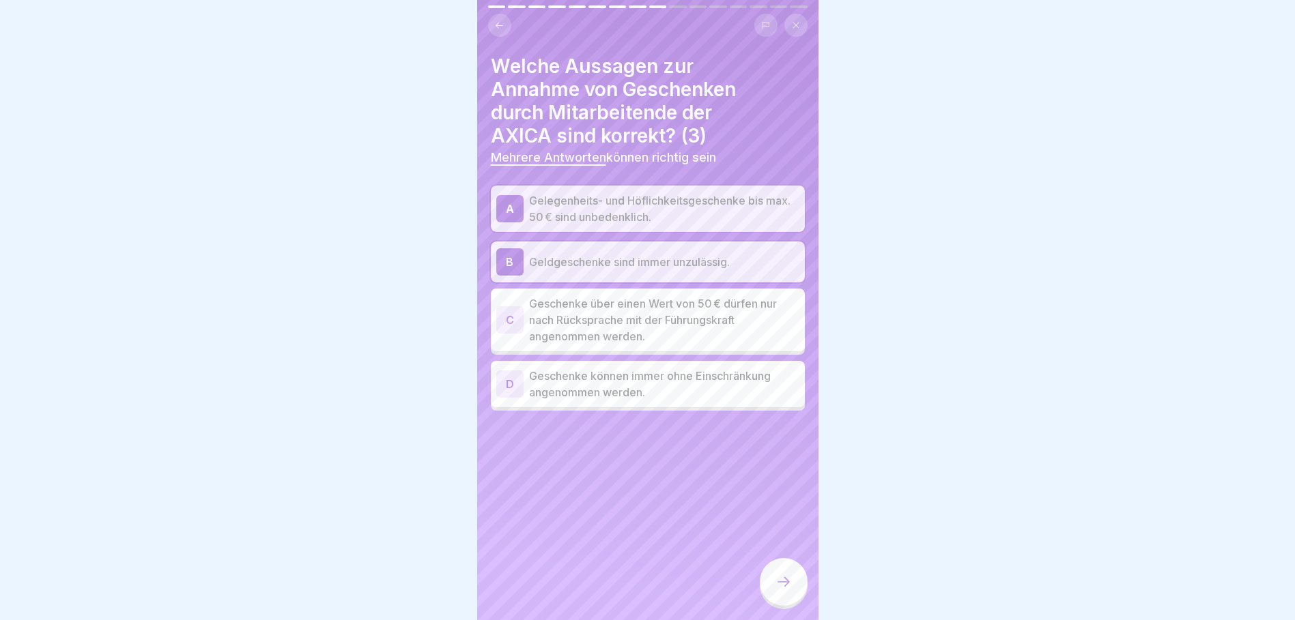
click at [616, 319] on p "Geschenke über einen Wert von 50 € dürfen nur nach Rücksprache mit der Führungs…" at bounding box center [664, 320] width 270 height 49
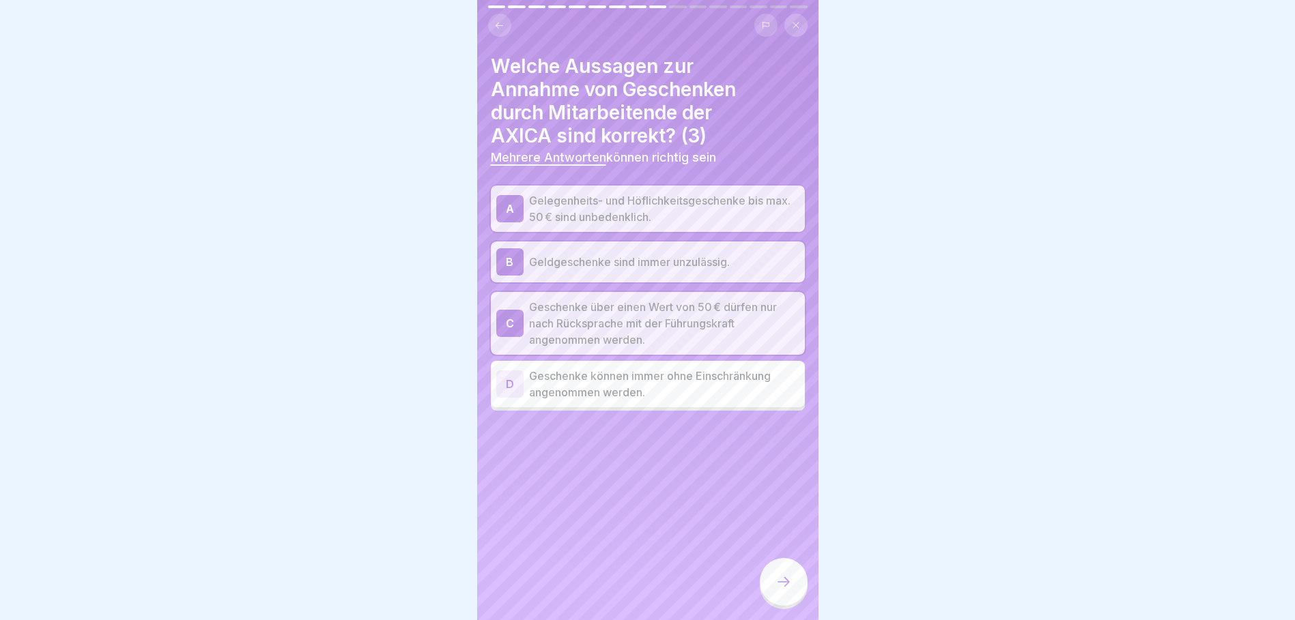
click at [781, 590] on icon at bounding box center [783, 582] width 16 height 16
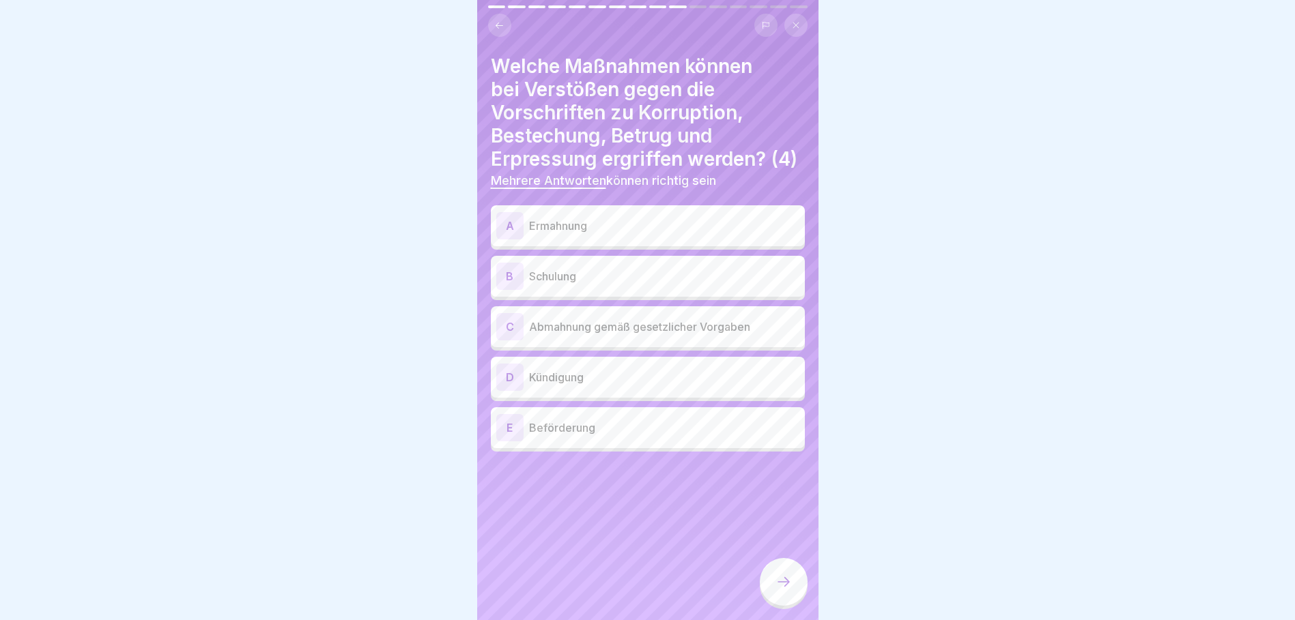
click at [661, 240] on div "A Ermahnung" at bounding box center [647, 225] width 303 height 27
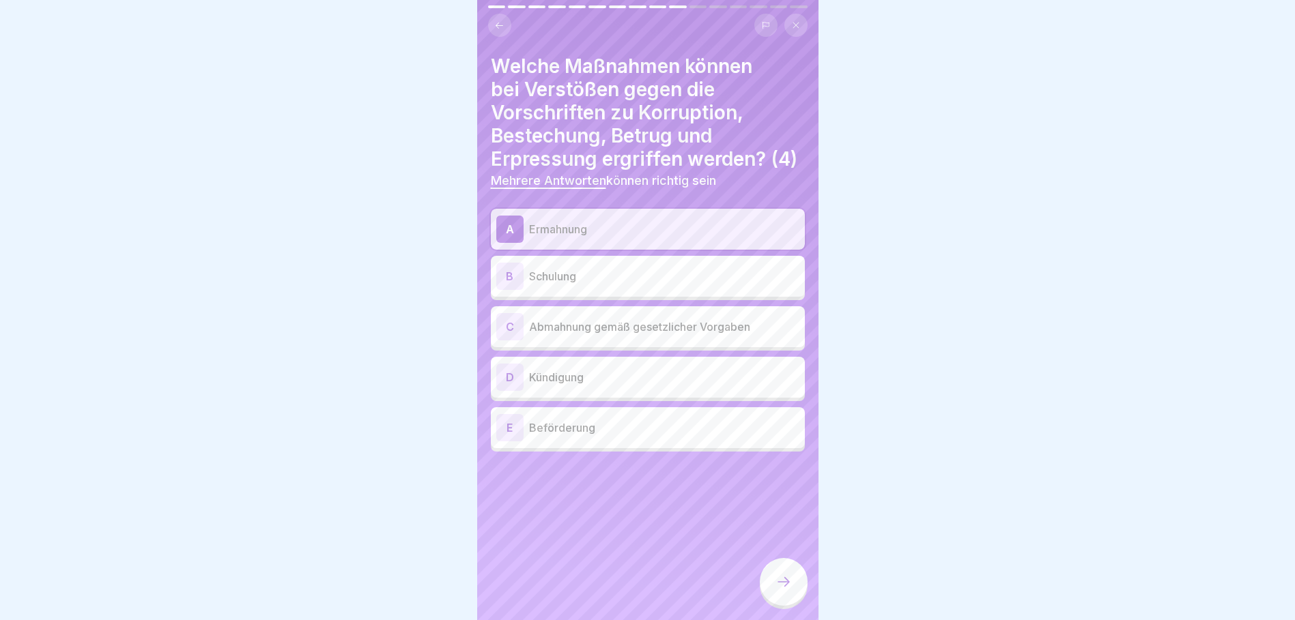
click at [648, 290] on div "B Schulung" at bounding box center [647, 276] width 303 height 27
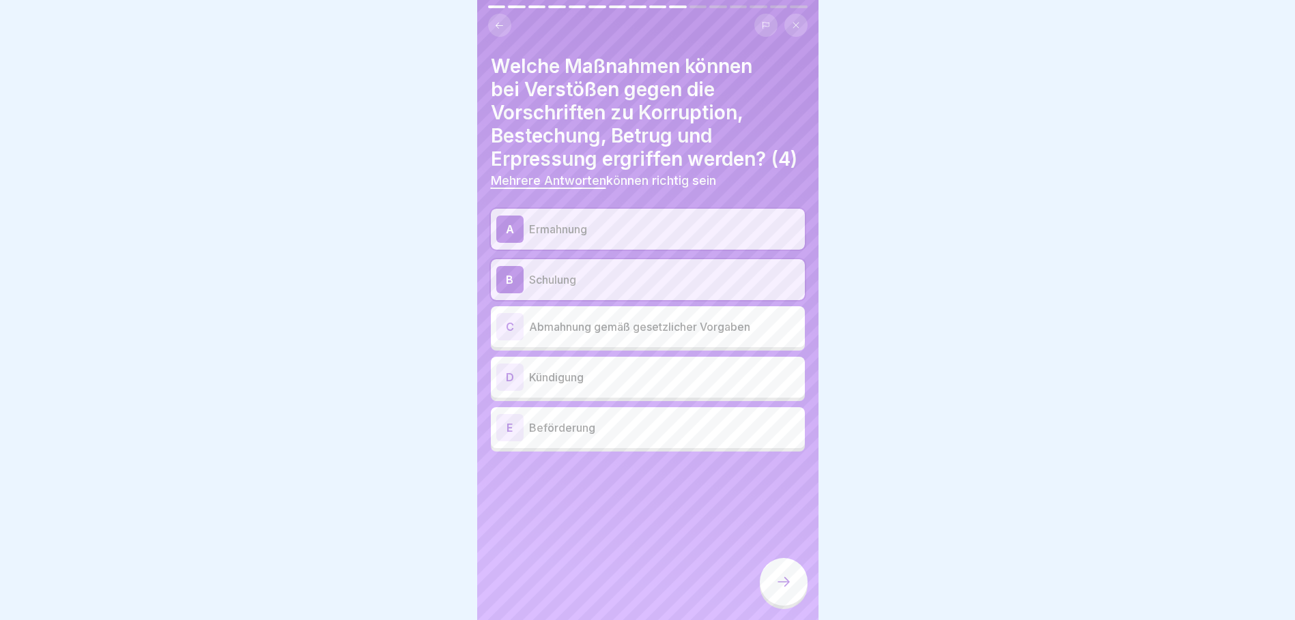
click at [639, 335] on p "Abmahnung gemäß gesetzlicher Vorgaben" at bounding box center [664, 327] width 270 height 16
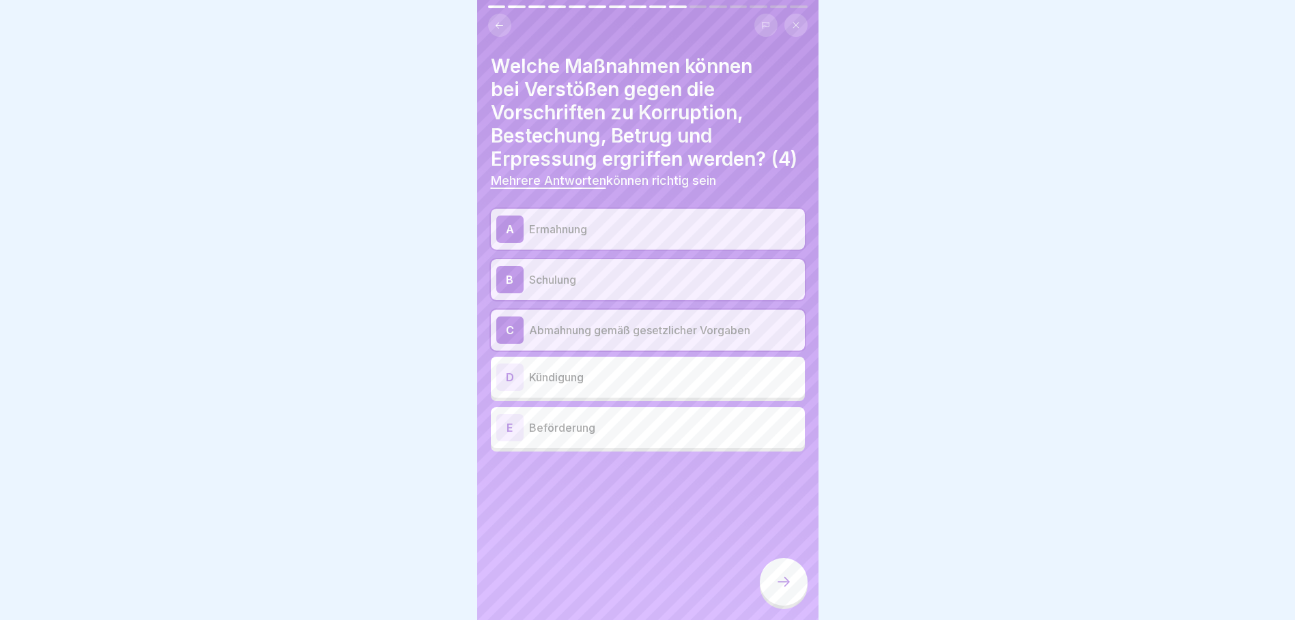
click at [631, 386] on p "Kündigung" at bounding box center [664, 377] width 270 height 16
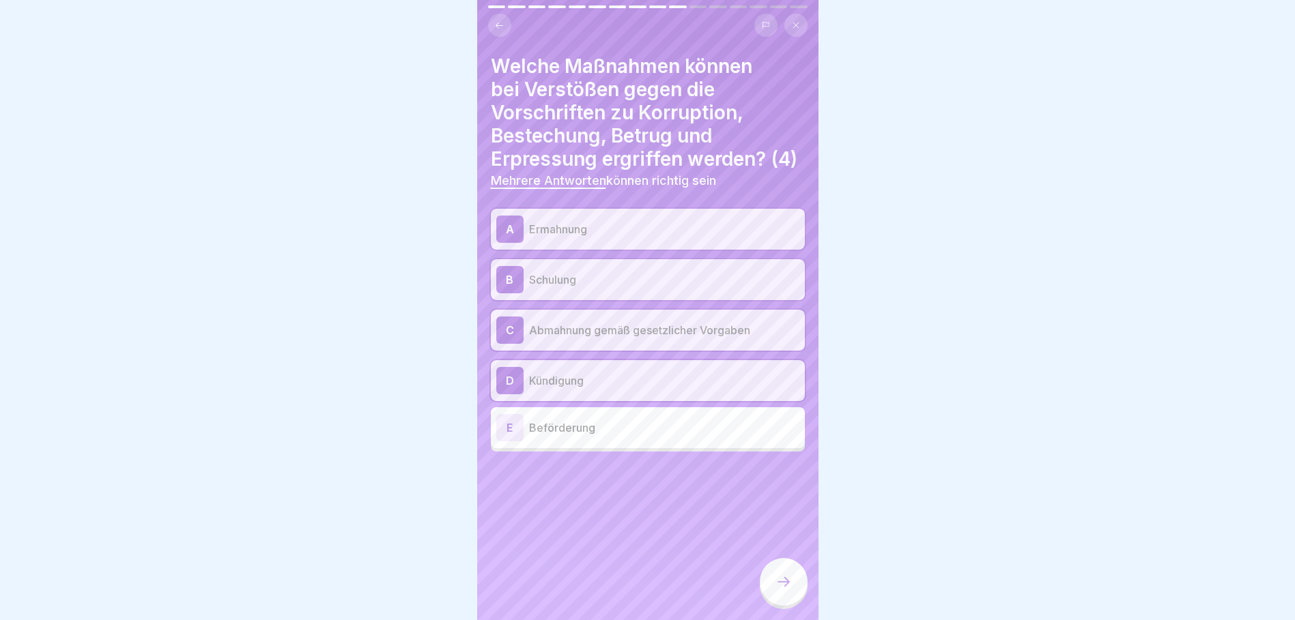
click at [780, 586] on icon at bounding box center [783, 582] width 16 height 16
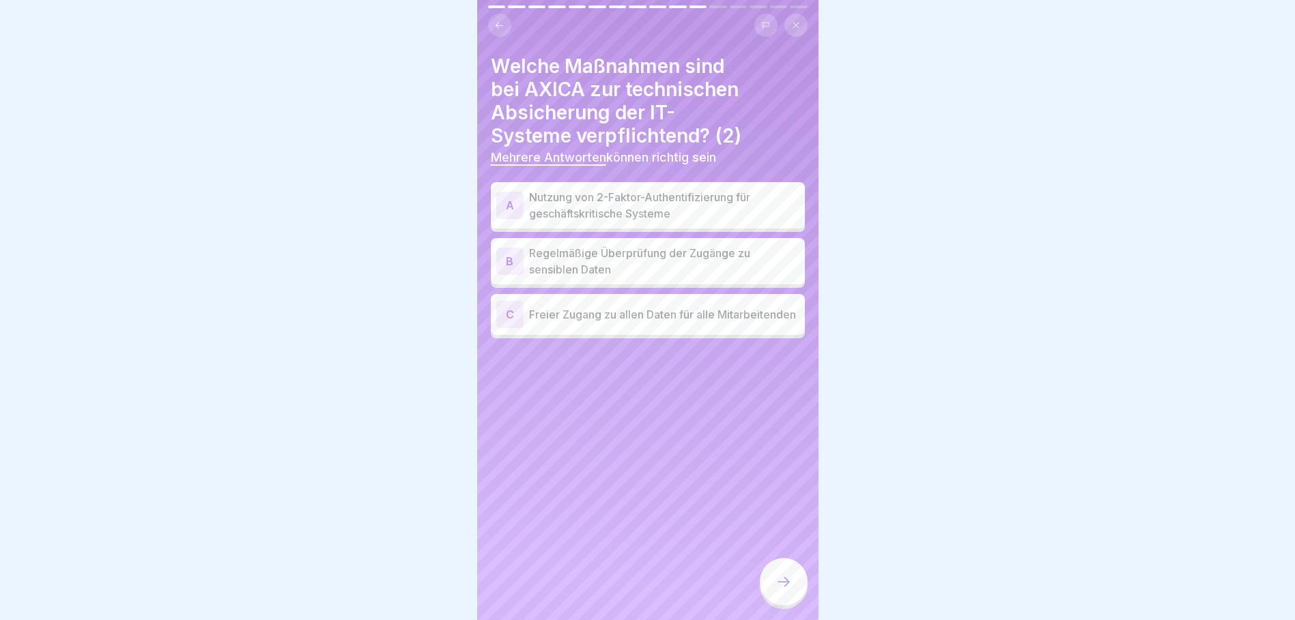
click at [651, 268] on p "Regelmäßige Überprüfung der Zugänge zu sensiblen Daten" at bounding box center [664, 261] width 270 height 33
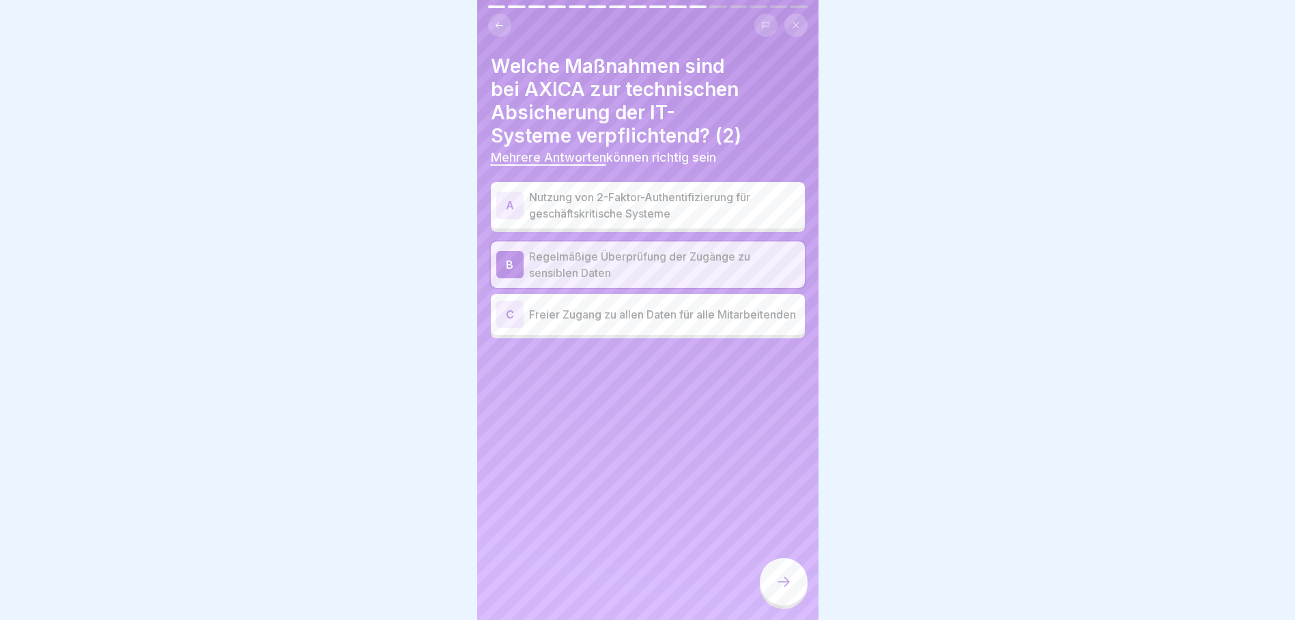
click at [648, 202] on p "Nutzung von 2-Faktor-Authentifizierung für geschäftskritische Systeme" at bounding box center [664, 205] width 270 height 33
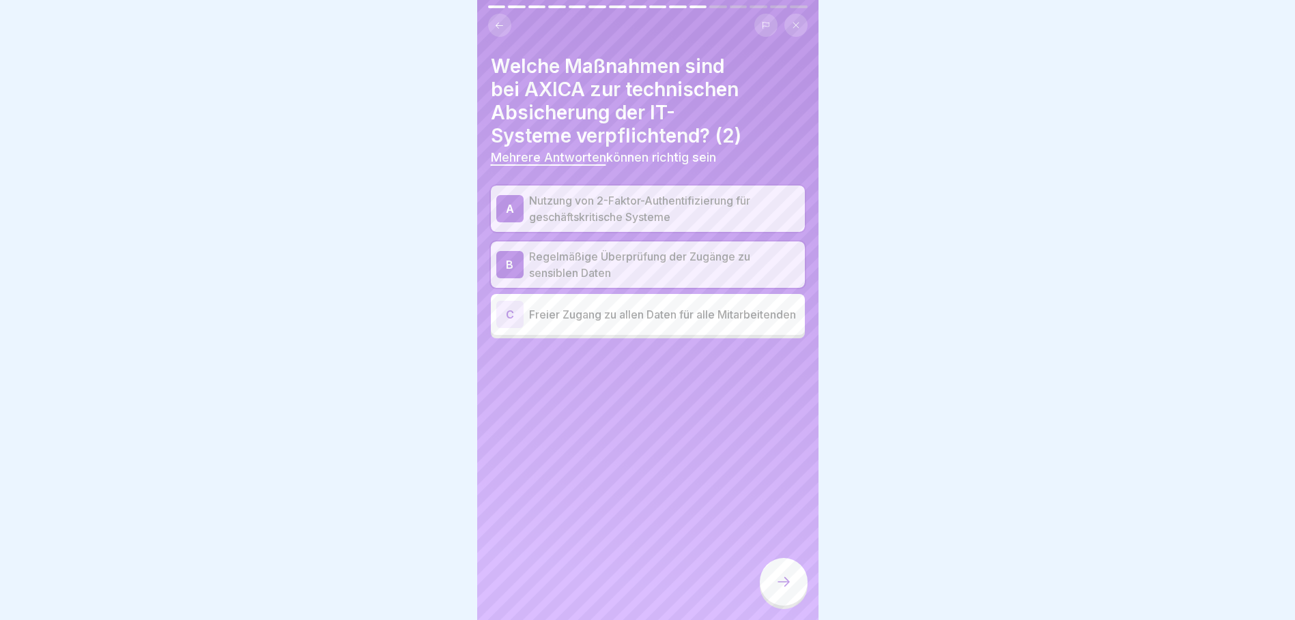
click at [781, 590] on icon at bounding box center [783, 582] width 16 height 16
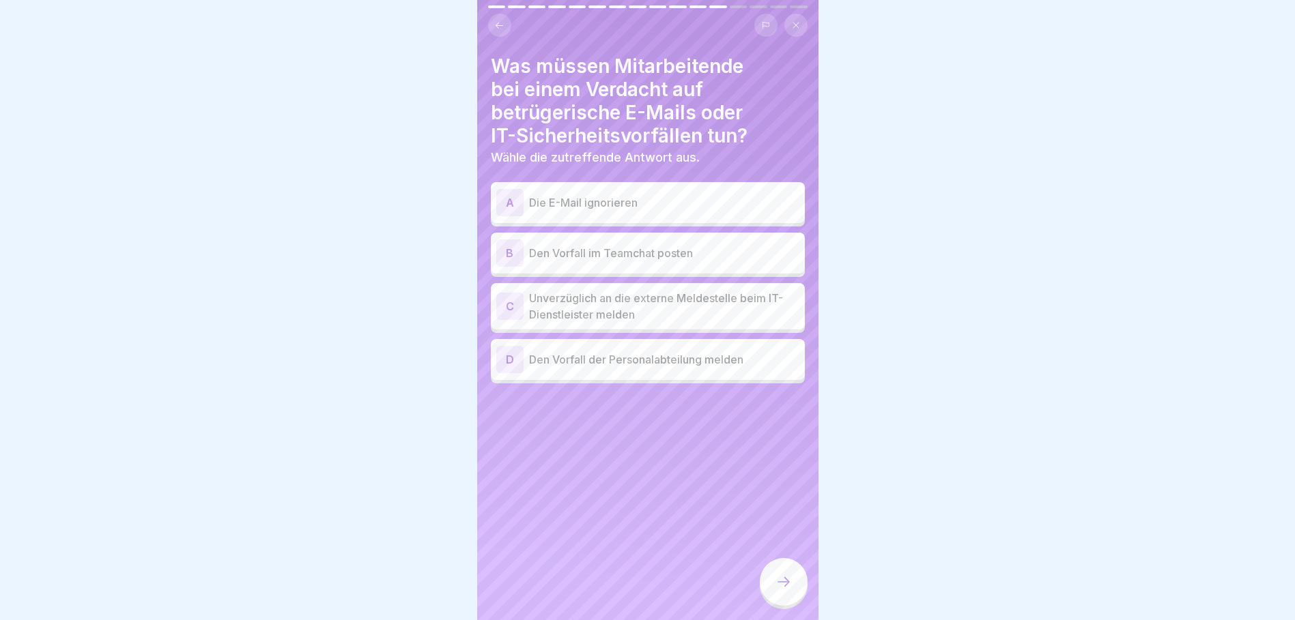
click at [616, 311] on p "Unverzüglich an die externe Meldestelle beim IT-Dienstleister melden" at bounding box center [664, 306] width 270 height 33
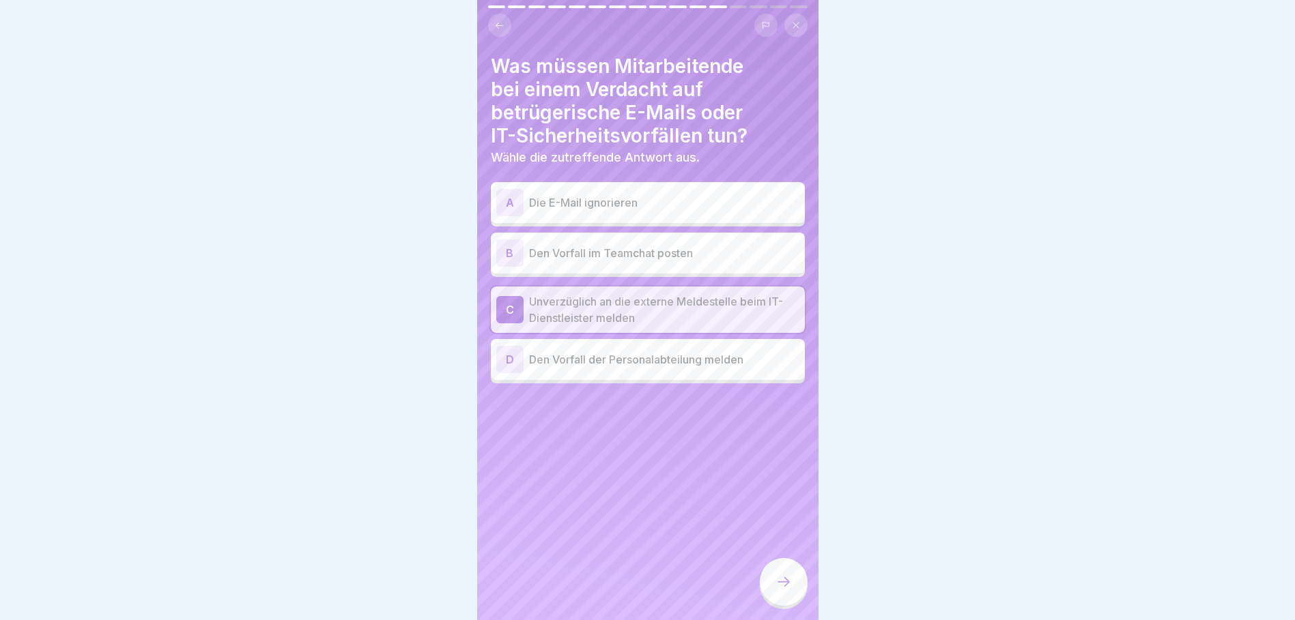
click at [782, 579] on div at bounding box center [784, 582] width 48 height 48
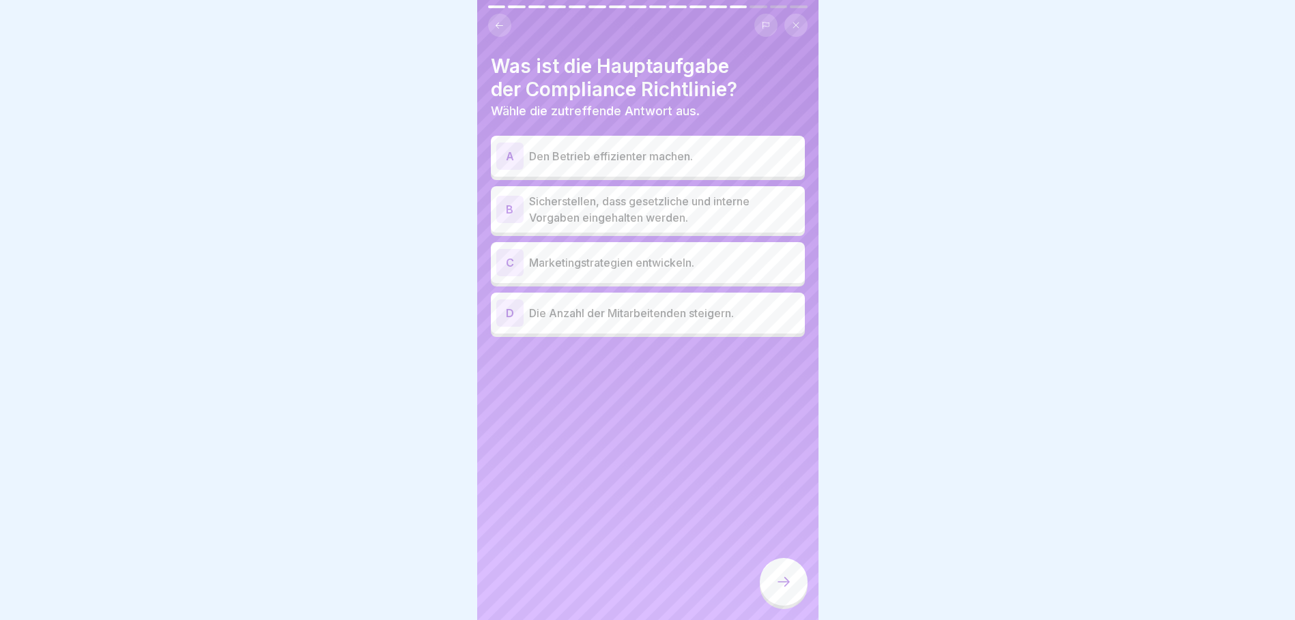
click at [608, 221] on p "Sicherstellen, dass gesetzliche und interne Vorgaben eingehalten werden." at bounding box center [664, 209] width 270 height 33
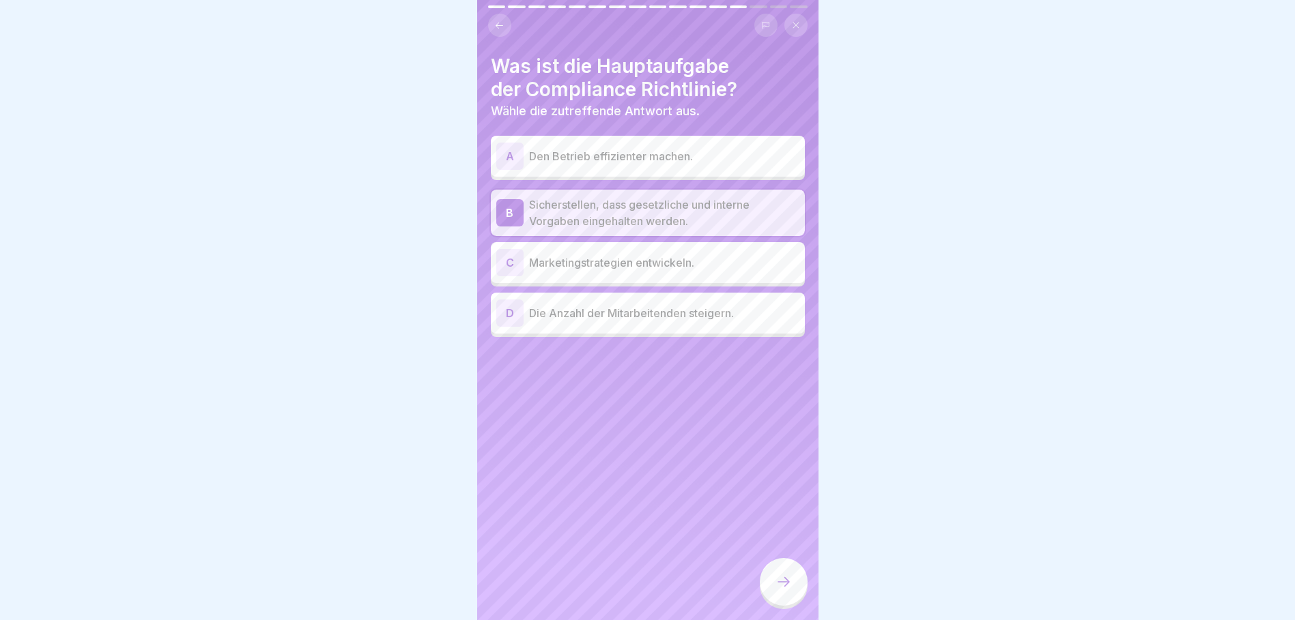
click at [792, 603] on div at bounding box center [784, 582] width 48 height 48
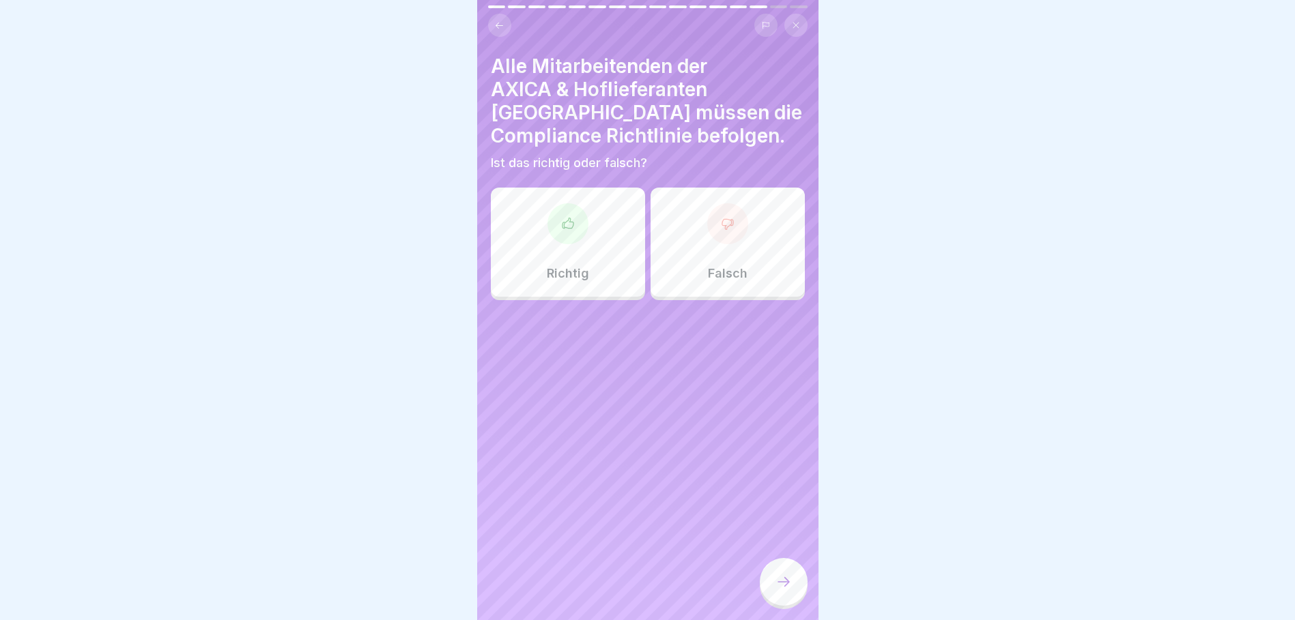
click at [578, 211] on div at bounding box center [567, 223] width 41 height 41
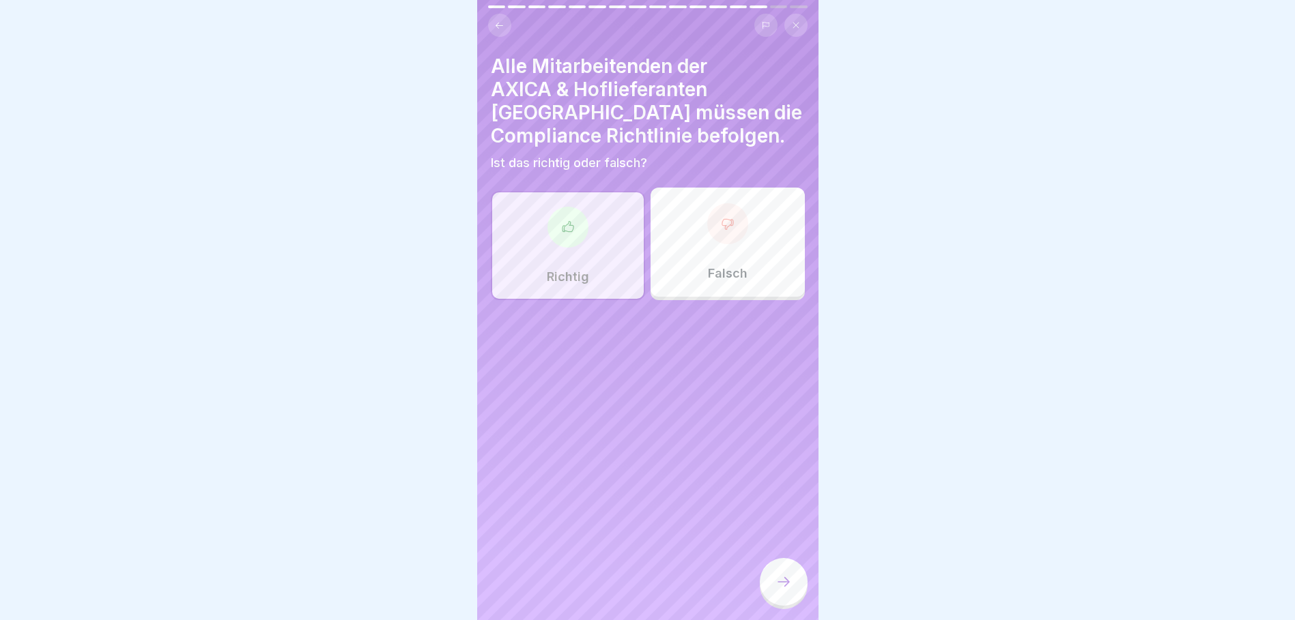
click at [786, 590] on icon at bounding box center [783, 582] width 16 height 16
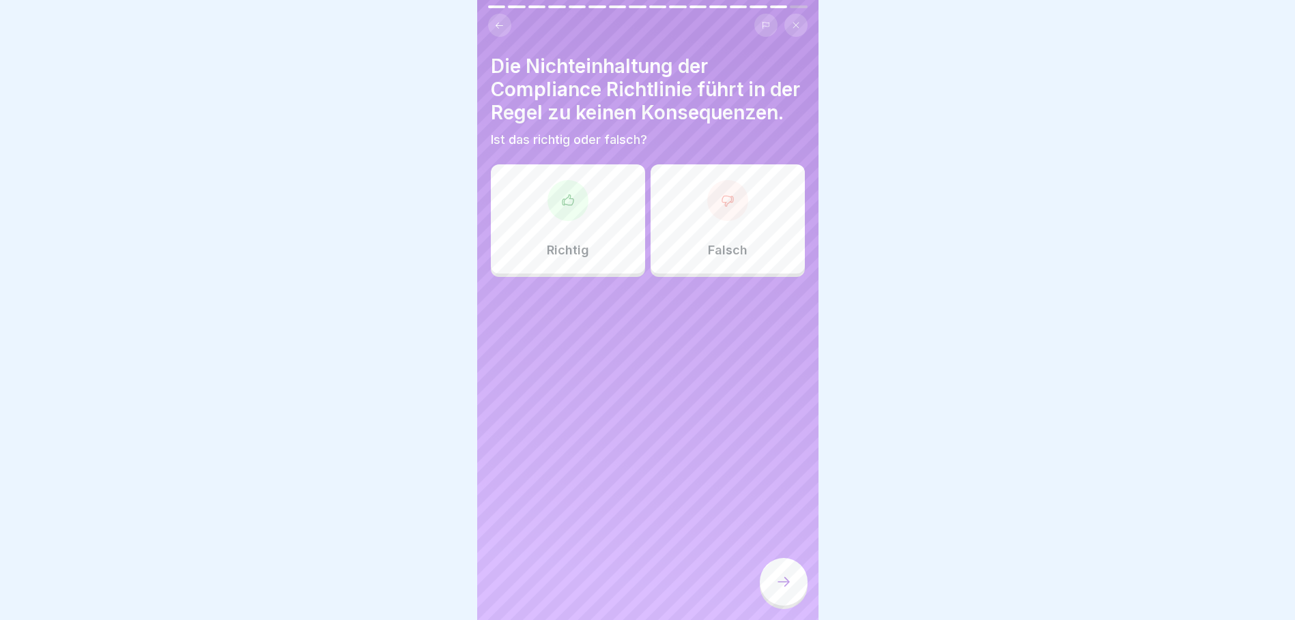
click at [724, 221] on div at bounding box center [727, 200] width 41 height 41
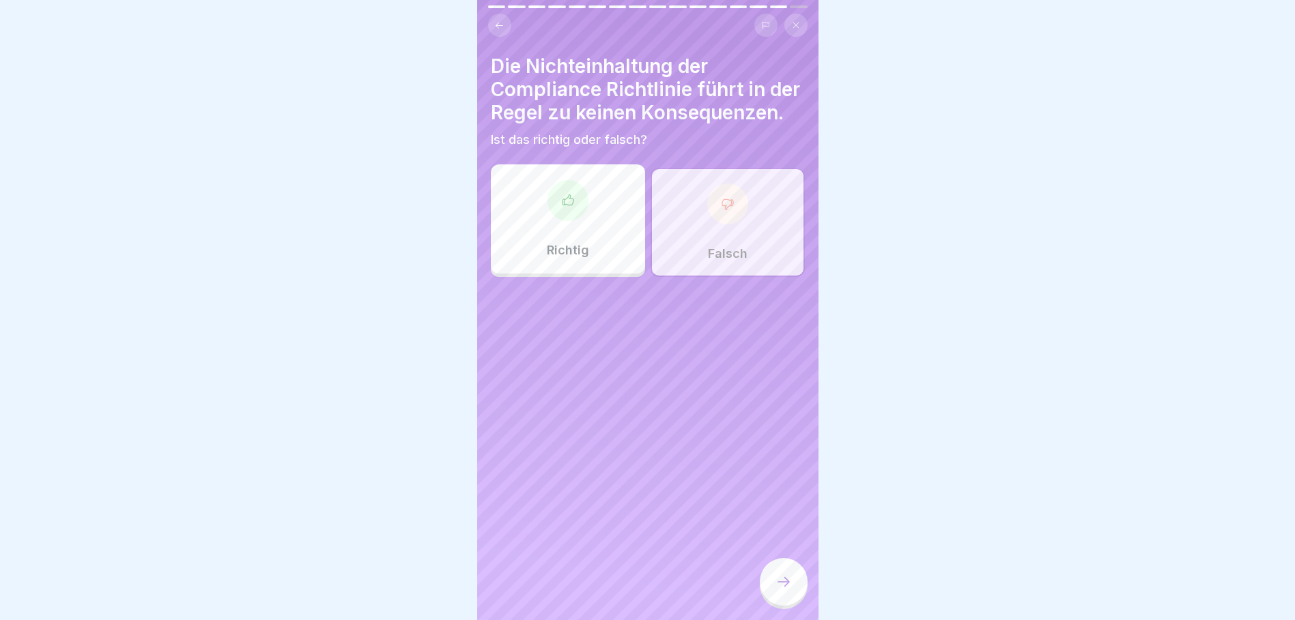
drag, startPoint x: 783, startPoint y: 603, endPoint x: 769, endPoint y: 576, distance: 30.2
click at [783, 602] on div at bounding box center [784, 582] width 48 height 48
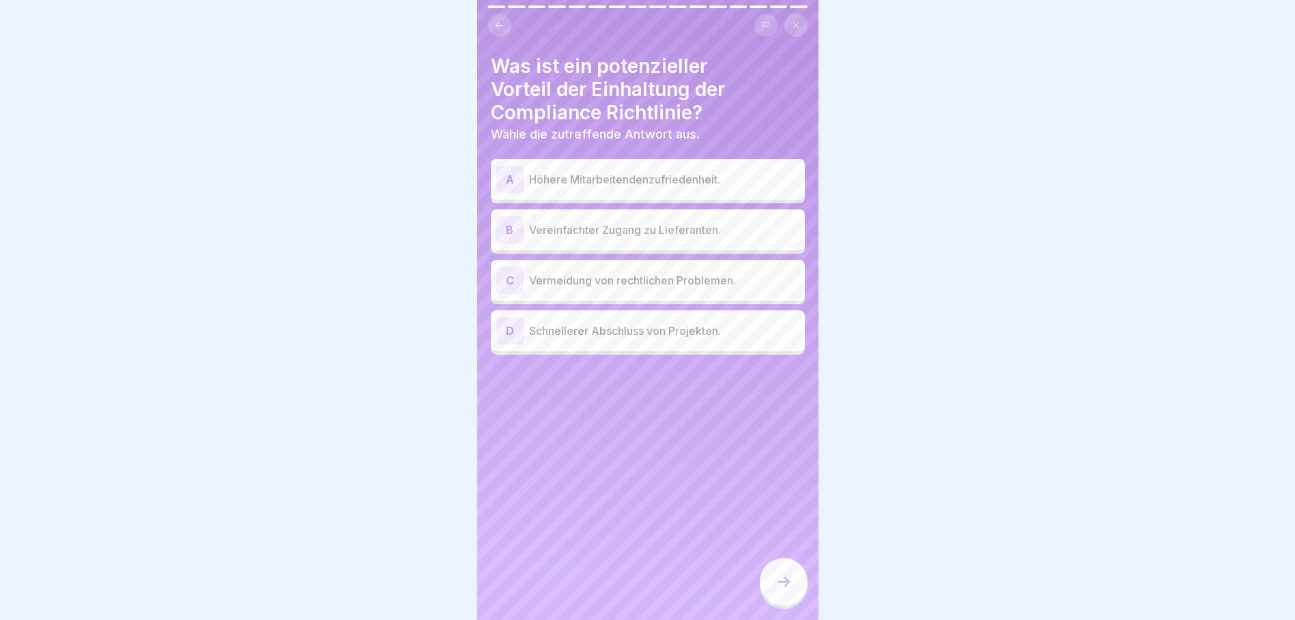
click at [615, 281] on p "Vermeidung von rechtlichen Problemen." at bounding box center [664, 280] width 270 height 16
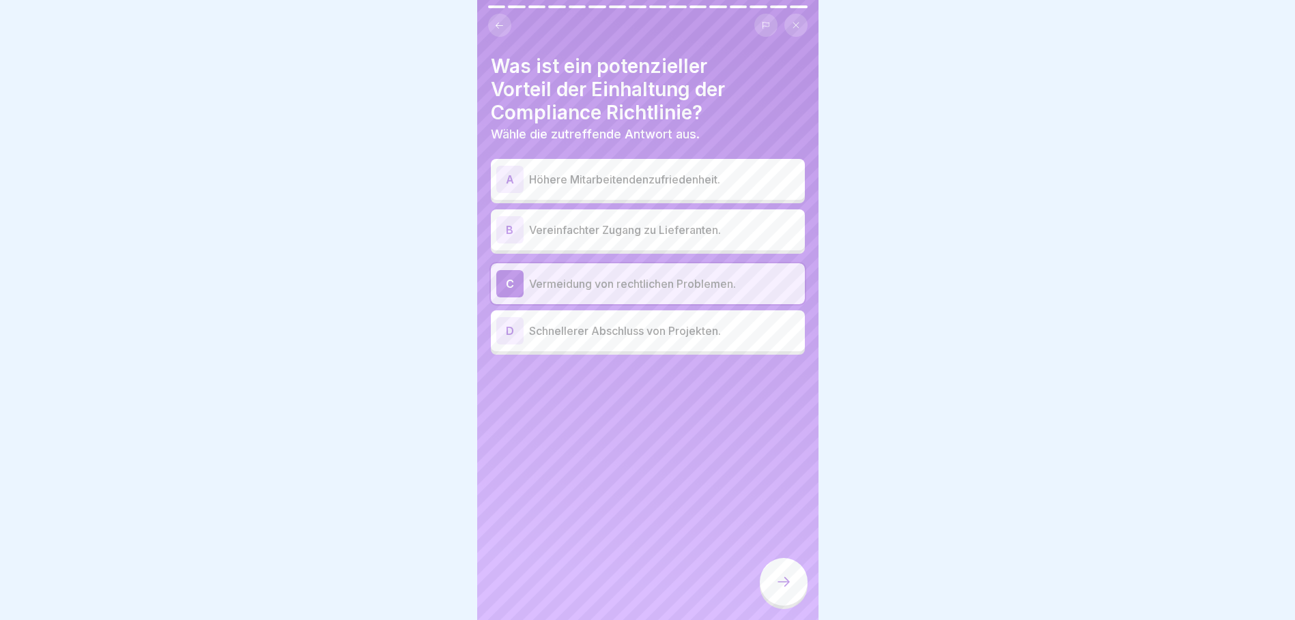
click at [615, 180] on p "Höhere Mitarbeitendenzufriedenheit." at bounding box center [664, 179] width 270 height 16
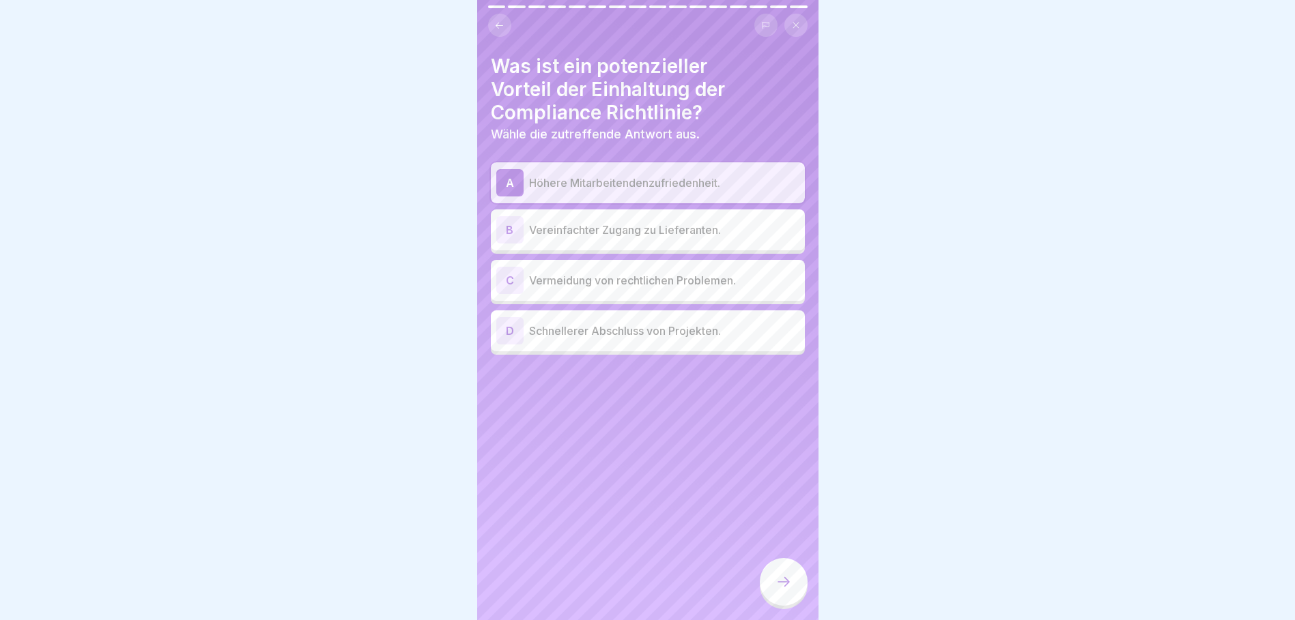
click at [614, 285] on p "Vermeidung von rechtlichen Problemen." at bounding box center [664, 280] width 270 height 16
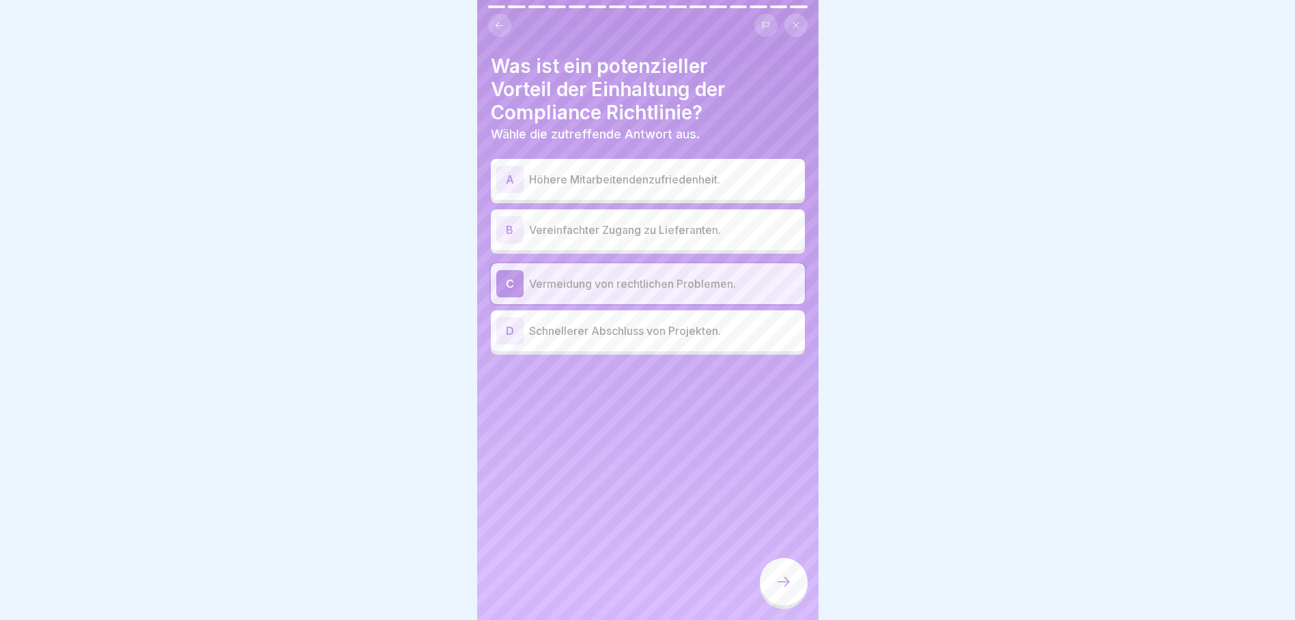
click at [796, 593] on div at bounding box center [784, 582] width 48 height 48
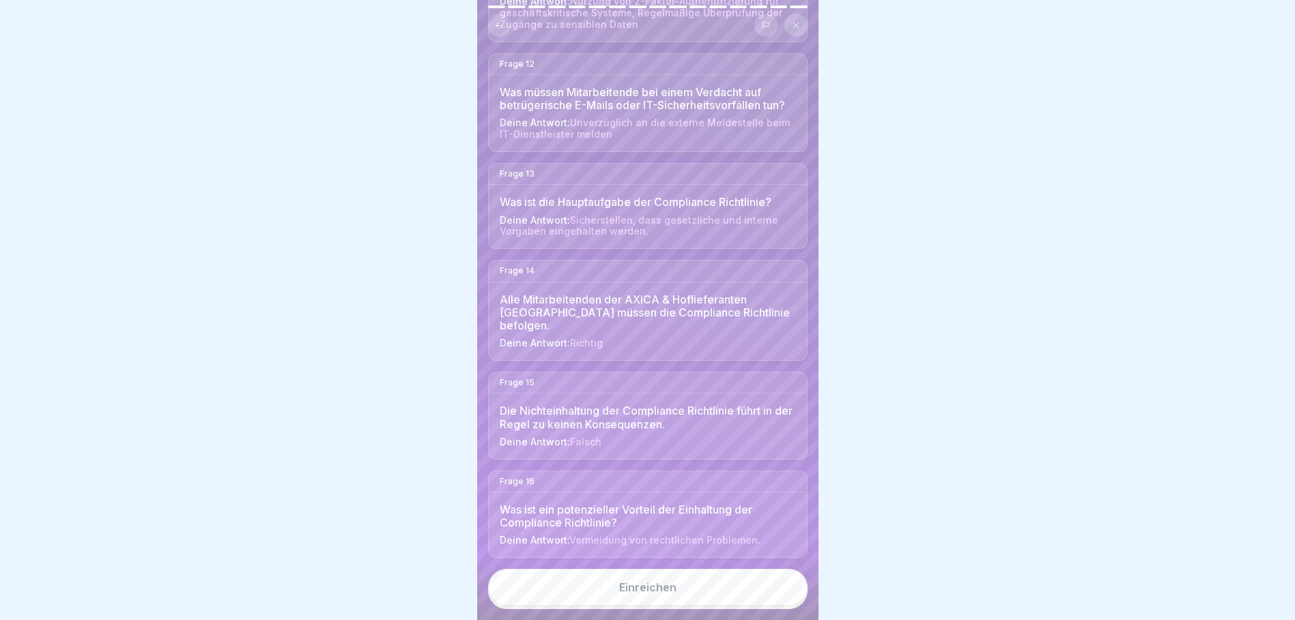
scroll to position [1418, 0]
click at [605, 590] on button "Einreichen" at bounding box center [647, 587] width 319 height 37
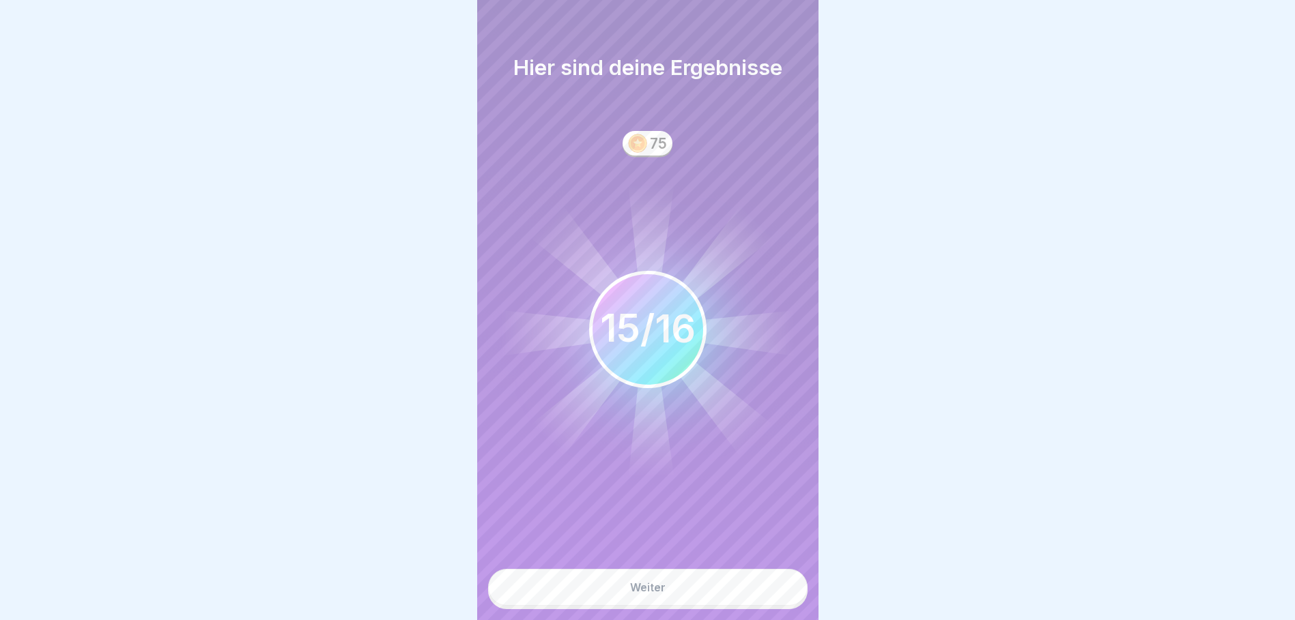
click at [636, 594] on div "Weiter" at bounding box center [647, 588] width 35 height 12
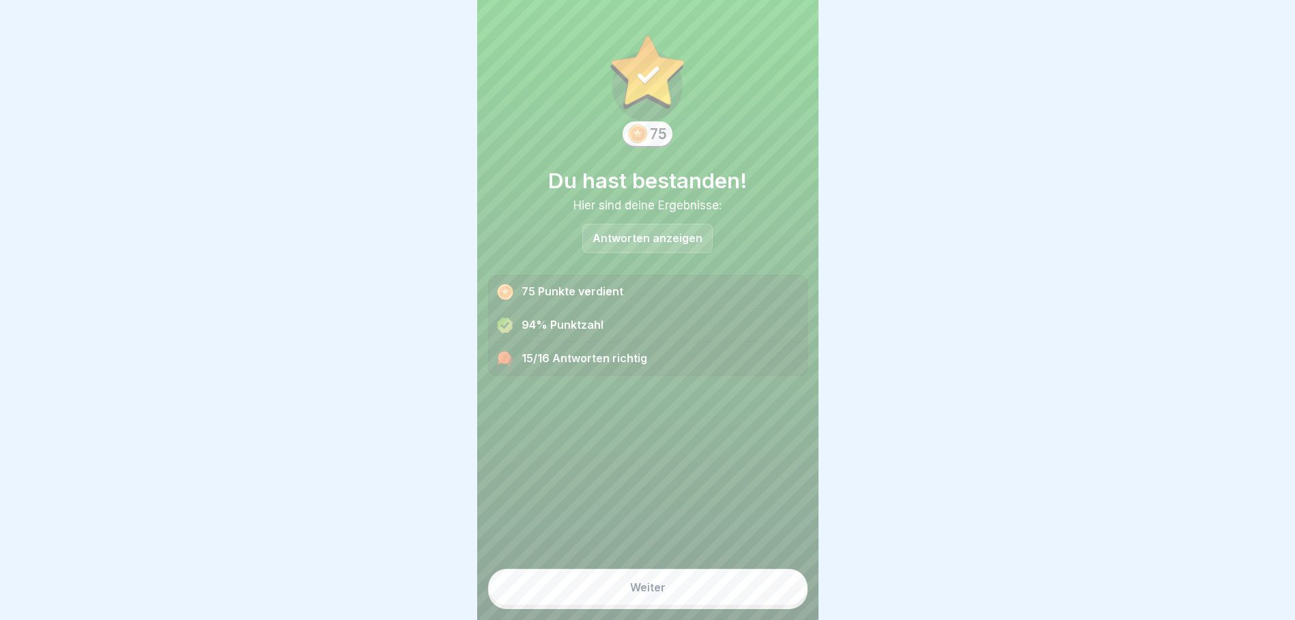
click at [637, 591] on button "Weiter" at bounding box center [647, 587] width 319 height 37
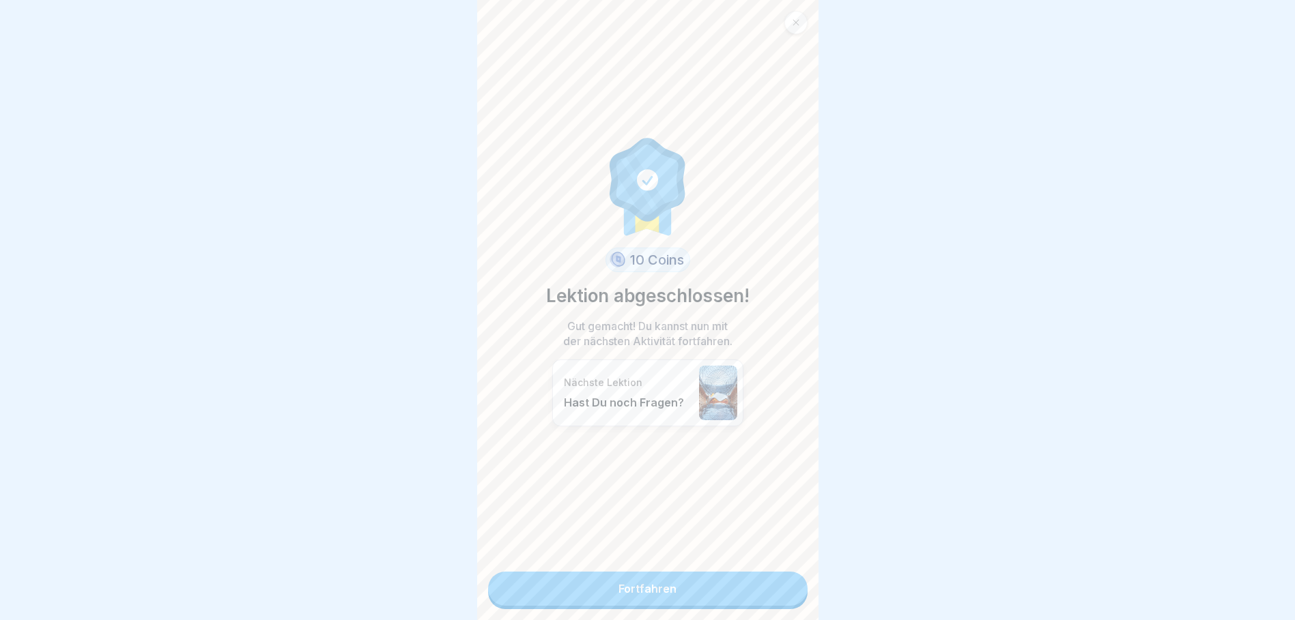
click at [657, 591] on link "Fortfahren" at bounding box center [647, 589] width 319 height 34
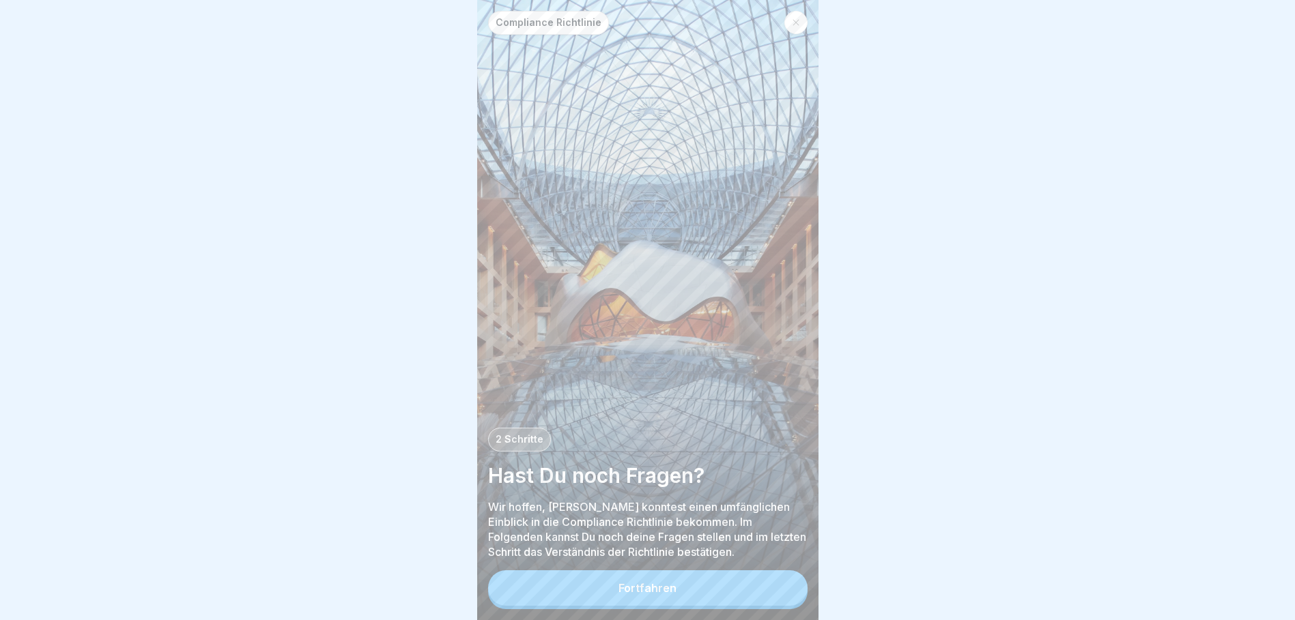
click at [681, 589] on button "Fortfahren" at bounding box center [647, 588] width 319 height 35
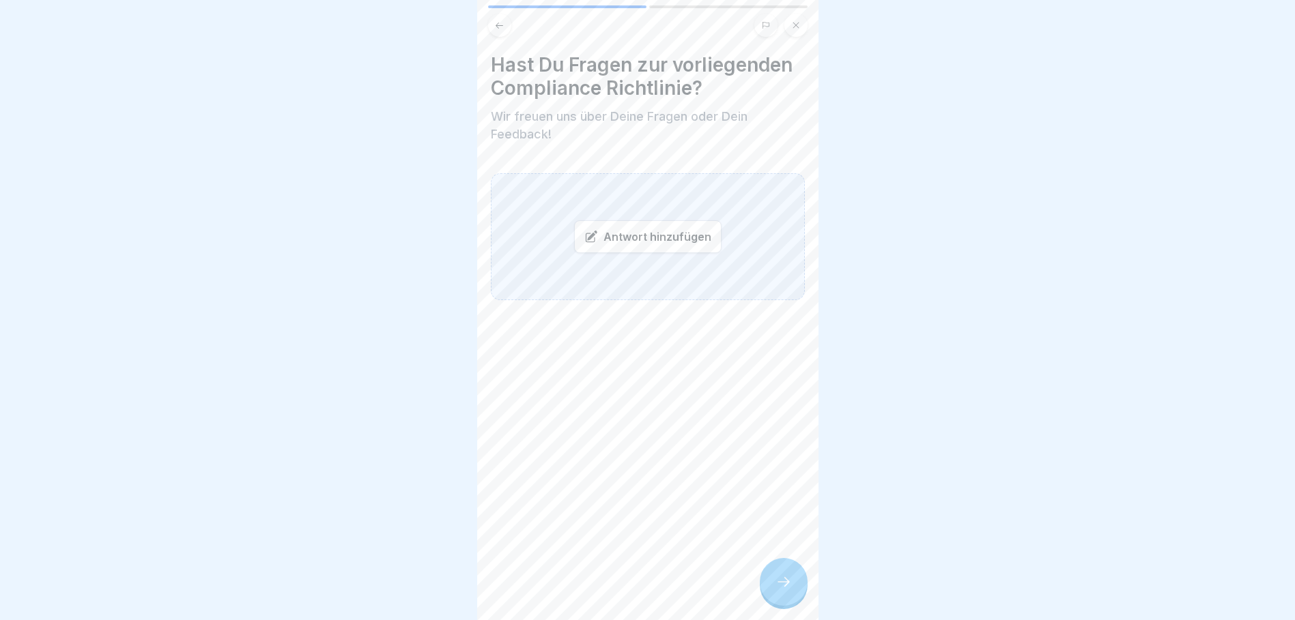
click at [773, 595] on div at bounding box center [784, 582] width 48 height 48
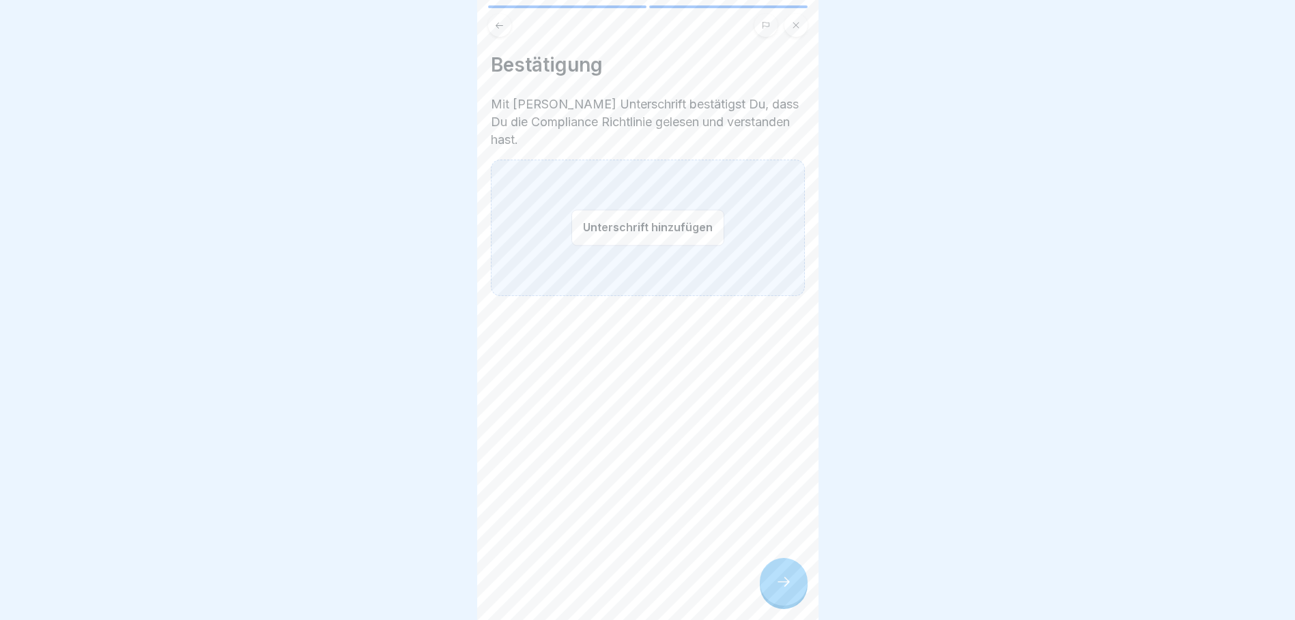
click at [773, 587] on div at bounding box center [784, 582] width 48 height 48
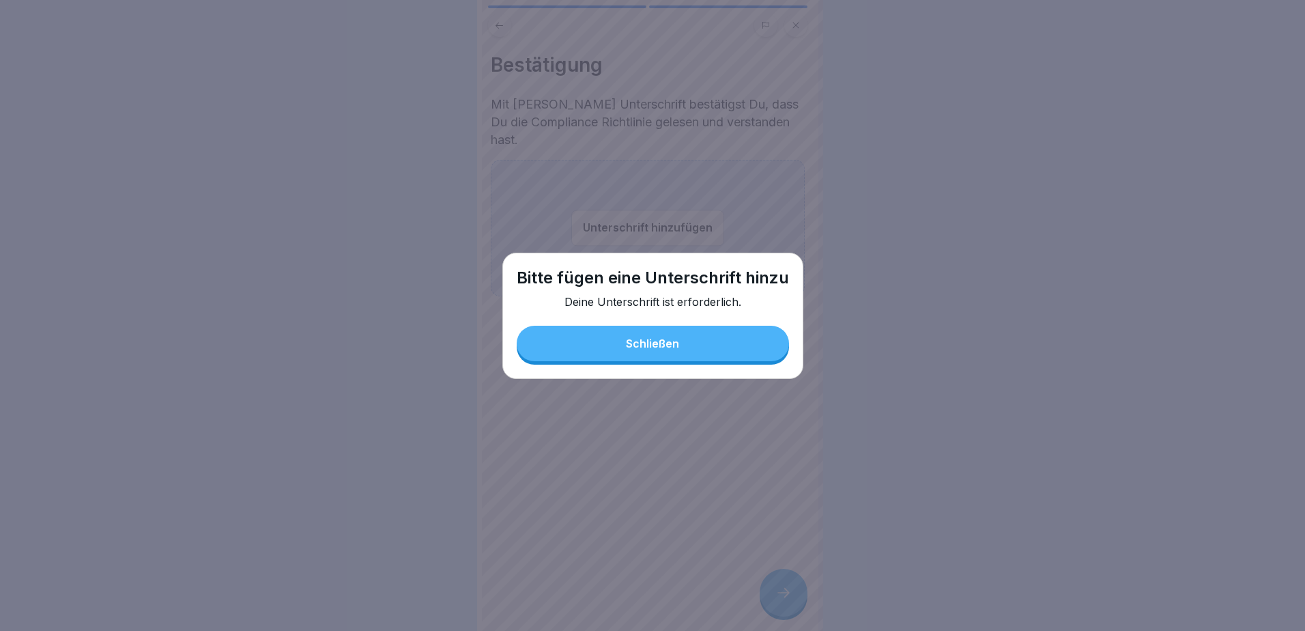
click at [667, 350] on button "Schließen" at bounding box center [653, 343] width 272 height 35
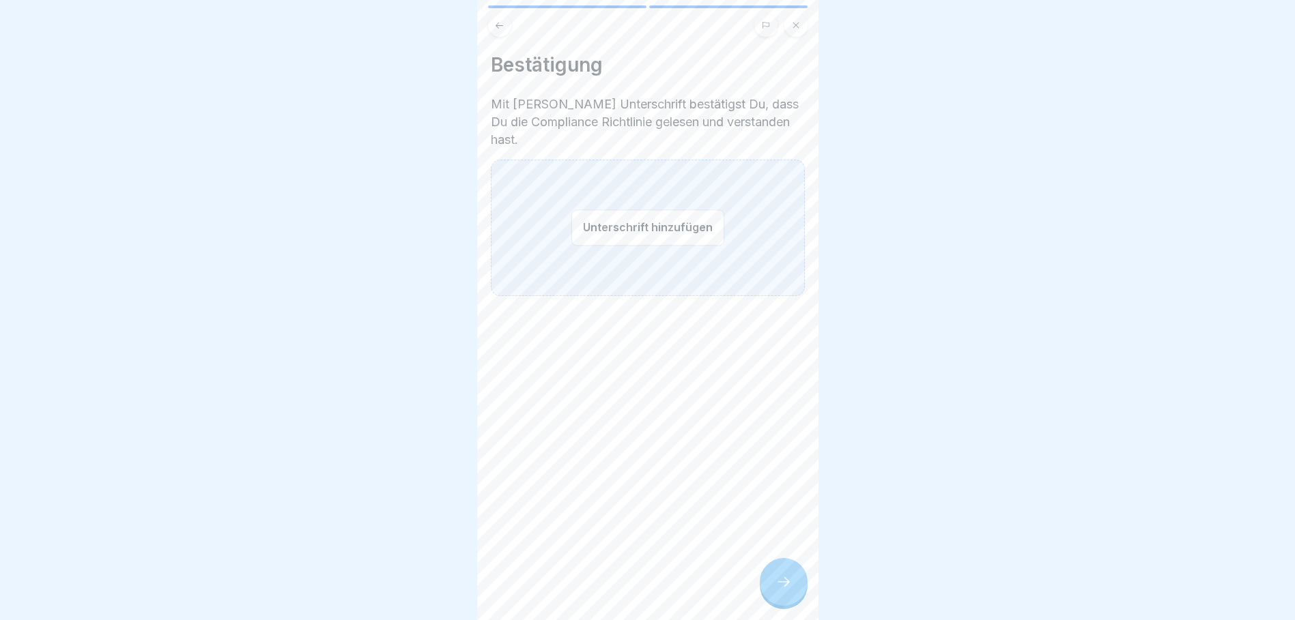
click at [625, 210] on button "Unterschrift hinzufügen" at bounding box center [647, 228] width 153 height 36
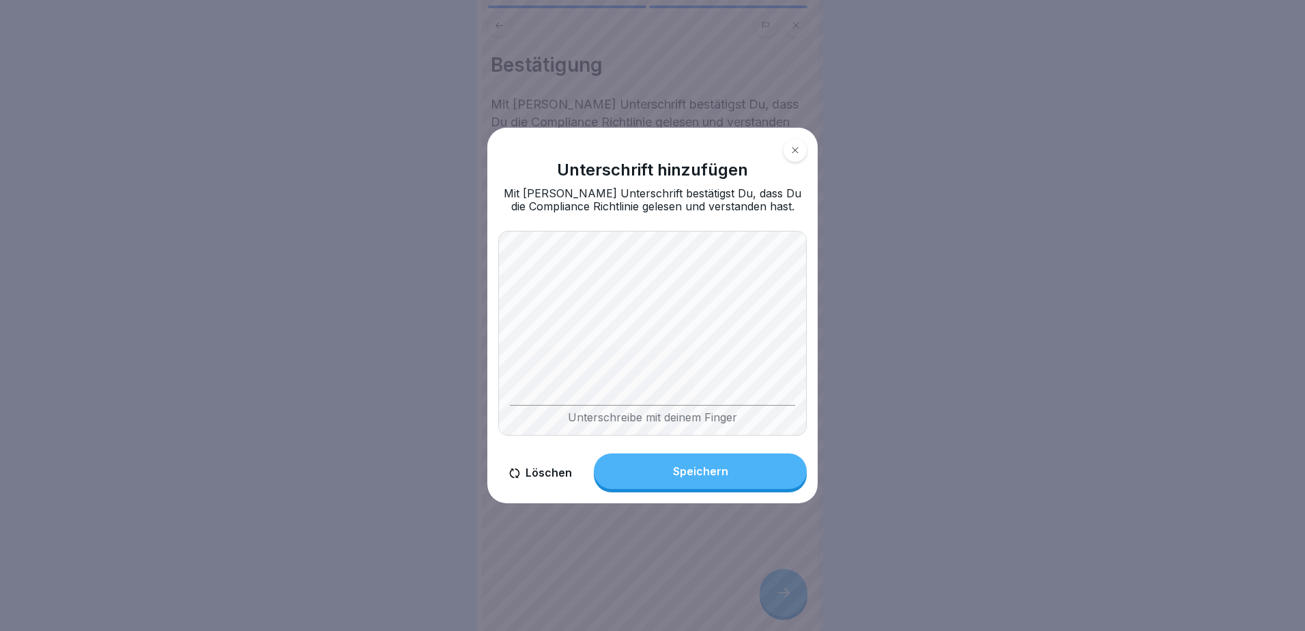
click at [845, 342] on body "Compliance Richtlinie 2 Schritte Hast Du noch Fragen? Wir hoffen, [PERSON_NAME]…" at bounding box center [647, 315] width 1295 height 631
click at [750, 476] on button "Speichern" at bounding box center [700, 470] width 213 height 35
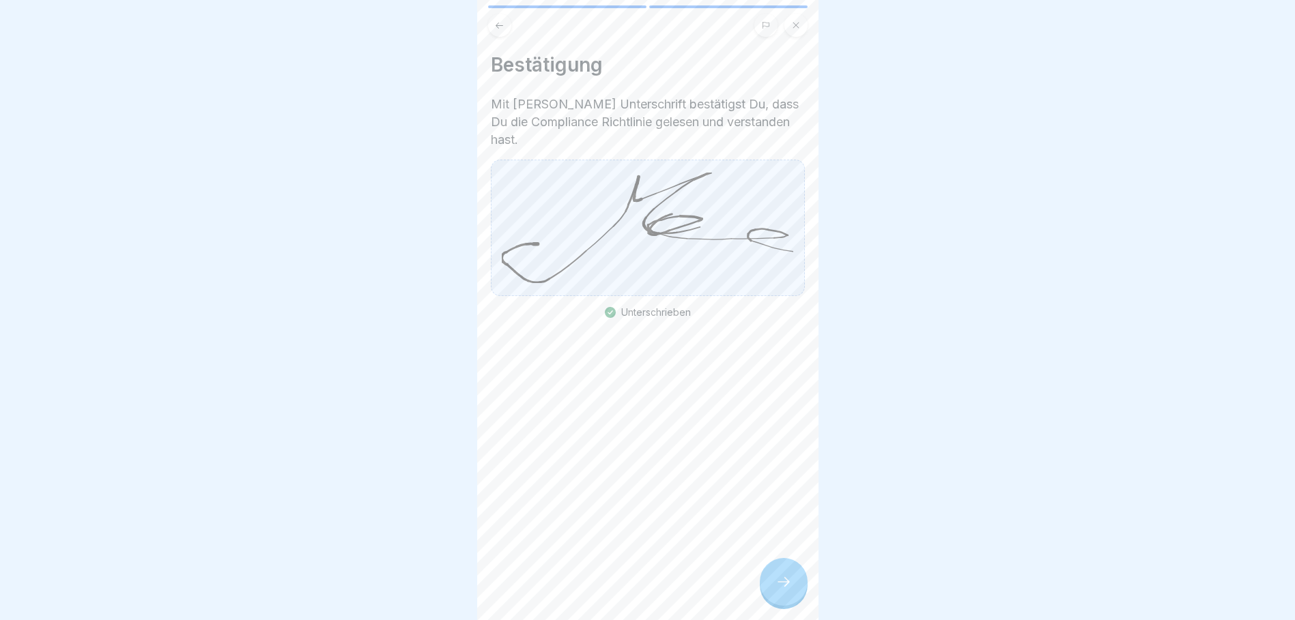
click at [780, 583] on div at bounding box center [784, 582] width 48 height 48
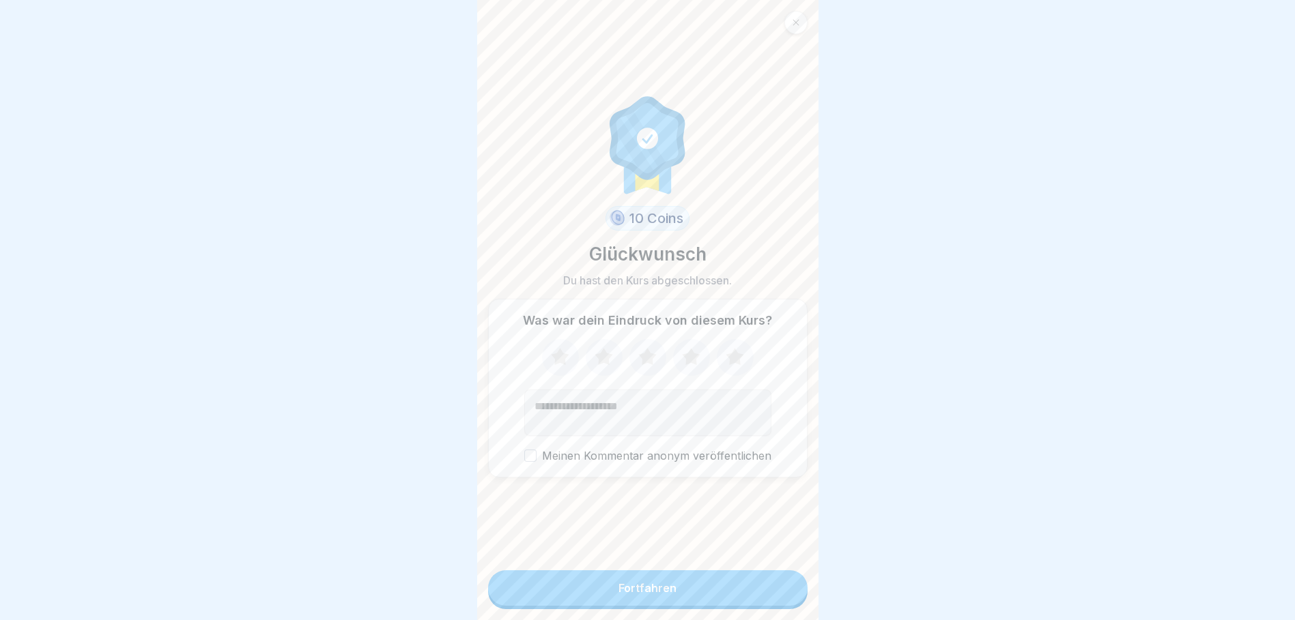
click at [625, 588] on button "Fortfahren" at bounding box center [647, 588] width 319 height 35
